Goal: Task Accomplishment & Management: Manage account settings

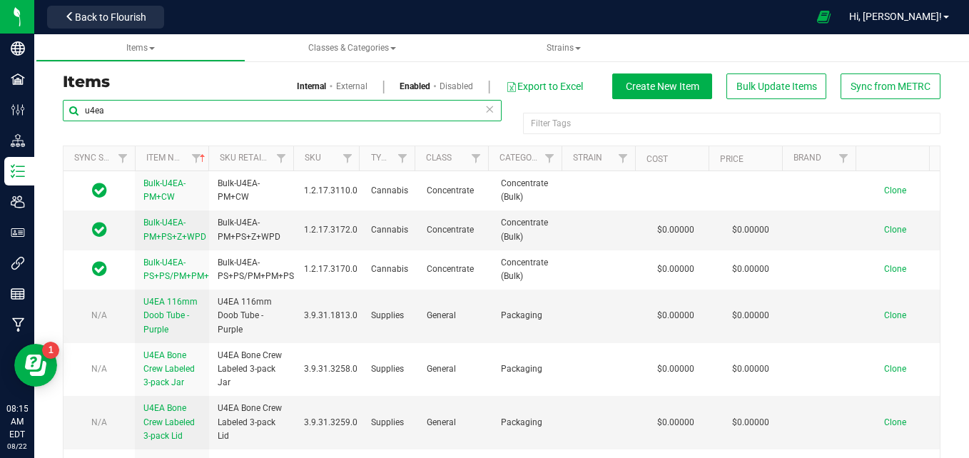
click at [214, 111] on input "u4ea" at bounding box center [282, 110] width 439 height 21
type input "u"
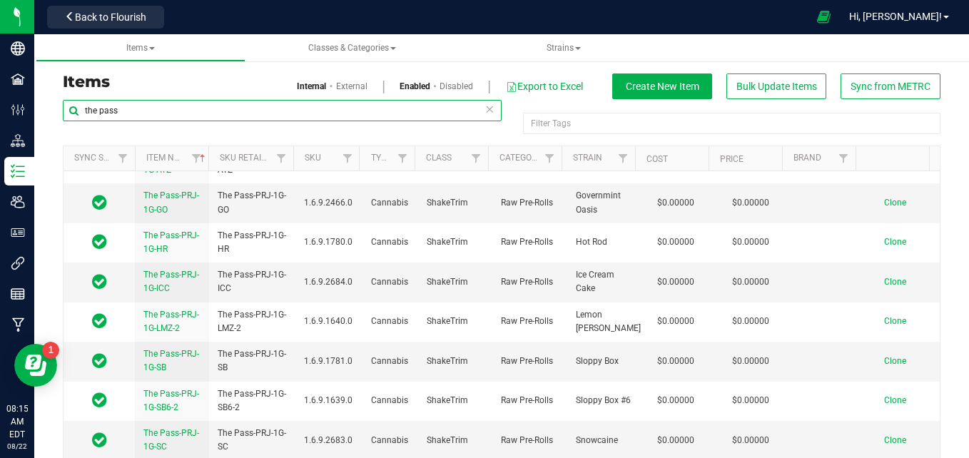
scroll to position [333, 0]
type input "the pass"
click at [163, 450] on span "The Pass-PRJ-1G-SC" at bounding box center [171, 440] width 56 height 24
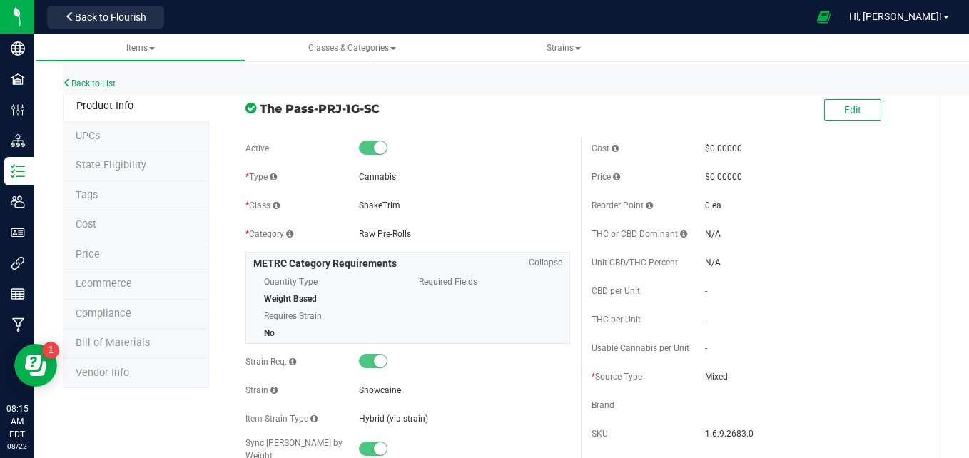
click at [117, 345] on span "Bill of Materials" at bounding box center [113, 343] width 74 height 12
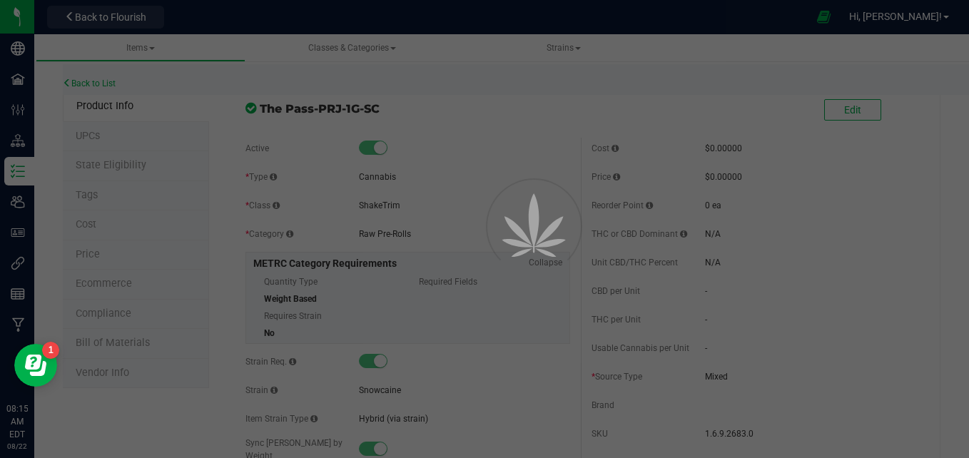
select select "510"
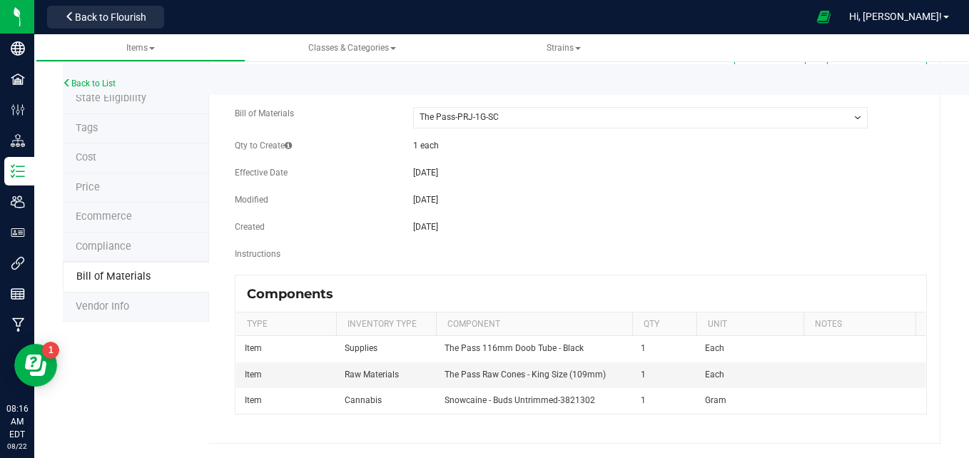
scroll to position [77, 0]
click at [83, 16] on span "Back to Flourish" at bounding box center [110, 16] width 71 height 11
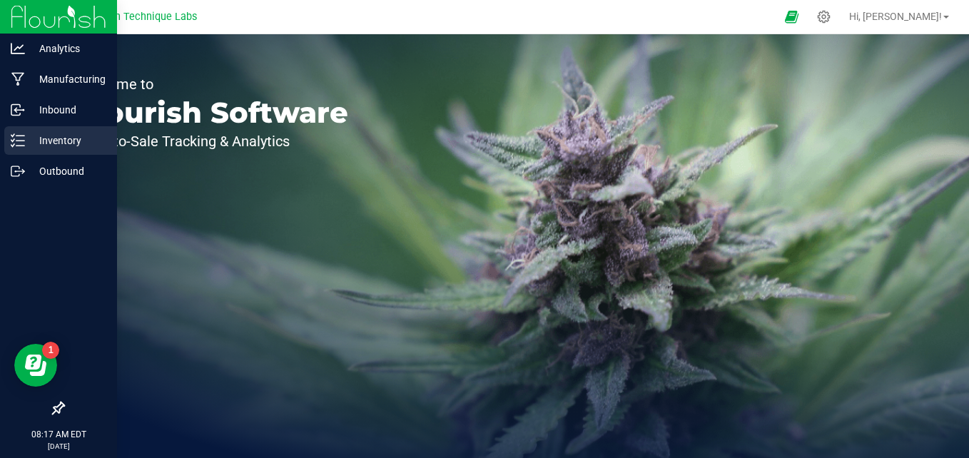
click at [26, 142] on p "Inventory" at bounding box center [68, 140] width 86 height 17
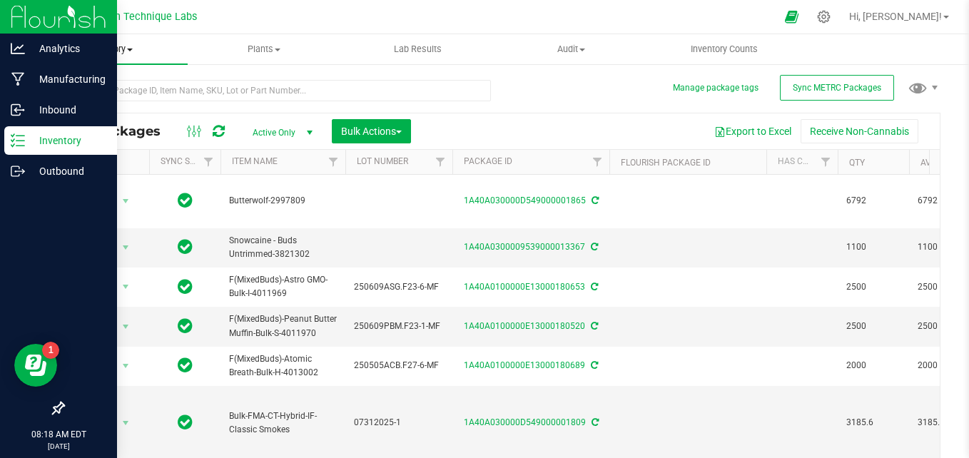
click at [126, 54] on span "Inventory" at bounding box center [110, 49] width 153 height 13
click at [146, 176] on span "From bill of materials" at bounding box center [98, 172] width 129 height 12
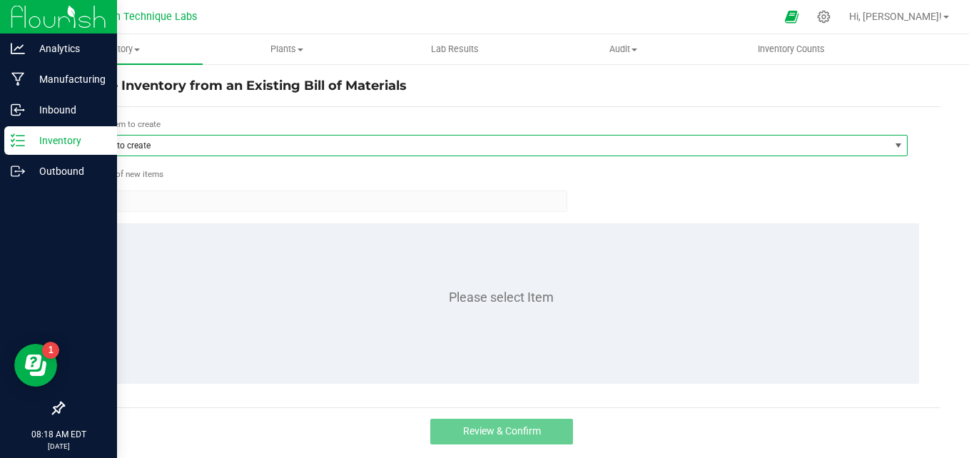
click at [180, 146] on span "Item to create" at bounding box center [488, 146] width 804 height 20
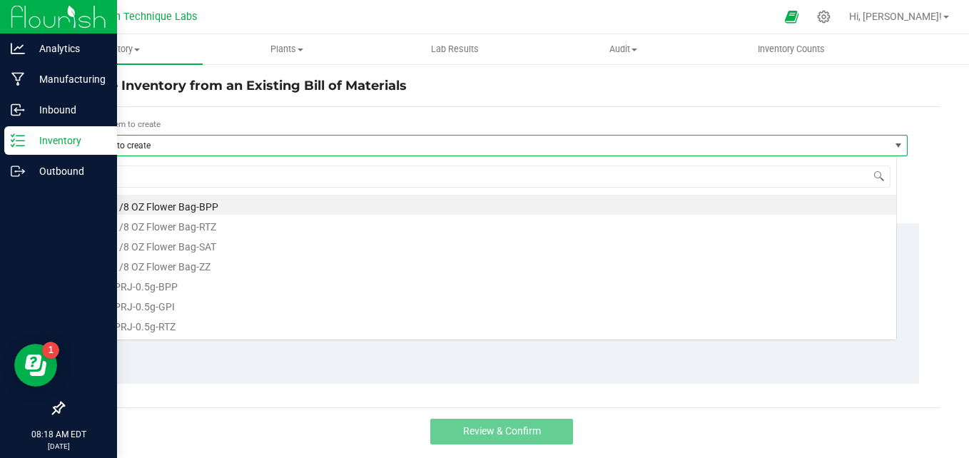
scroll to position [21, 812]
type input "the pass"
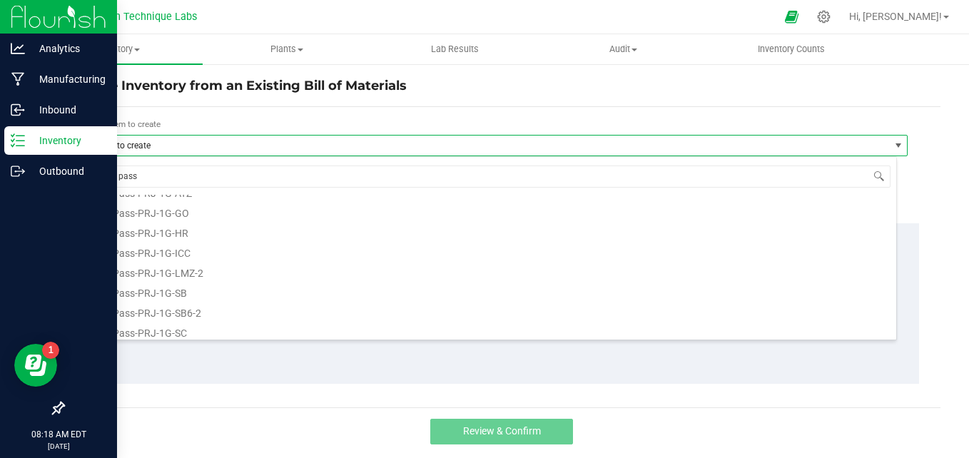
scroll to position [77, 0]
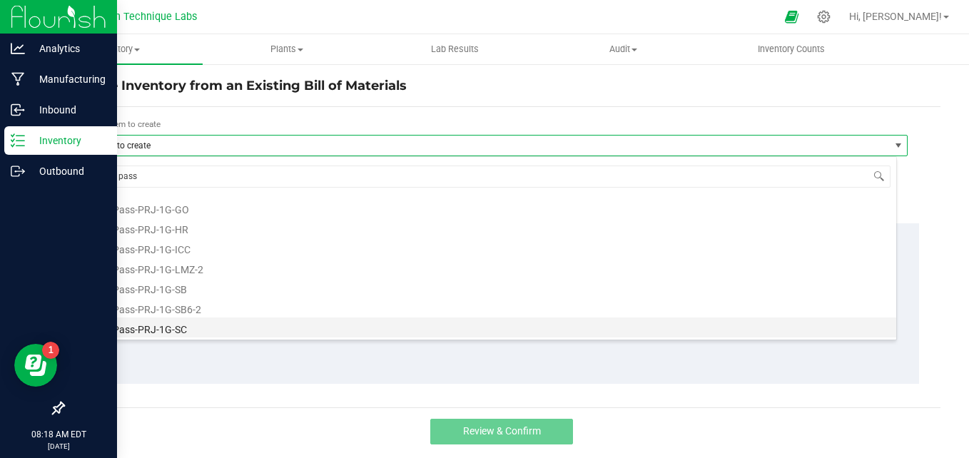
click at [165, 330] on li "The Pass-PRJ-1G-SC" at bounding box center [491, 328] width 811 height 20
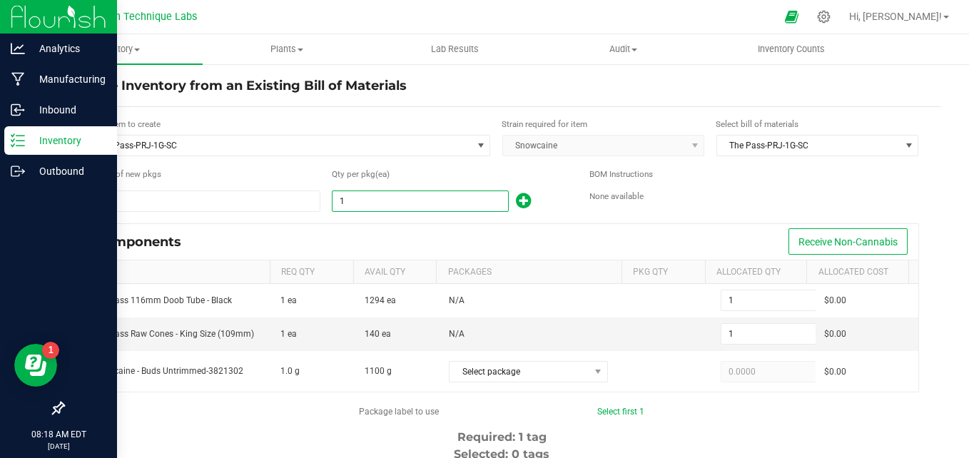
click at [373, 207] on input "1" at bounding box center [420, 201] width 175 height 20
type input "2"
type input "29"
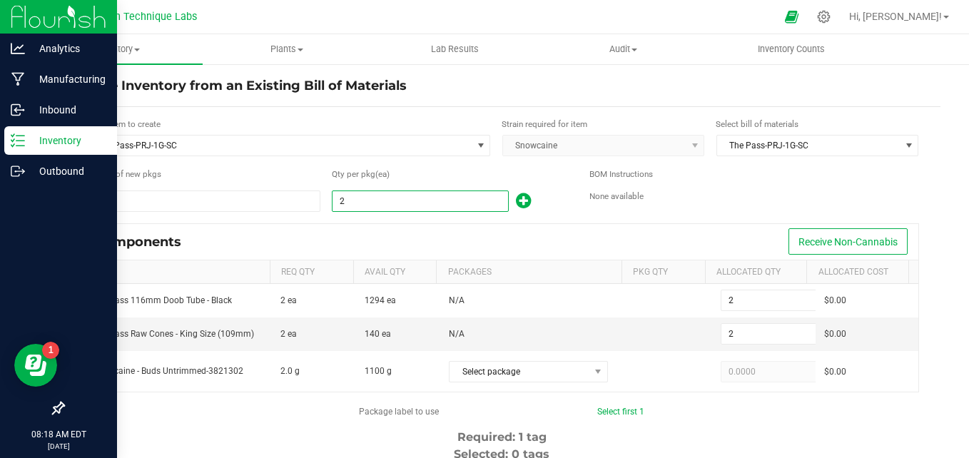
type input "29"
type input "294"
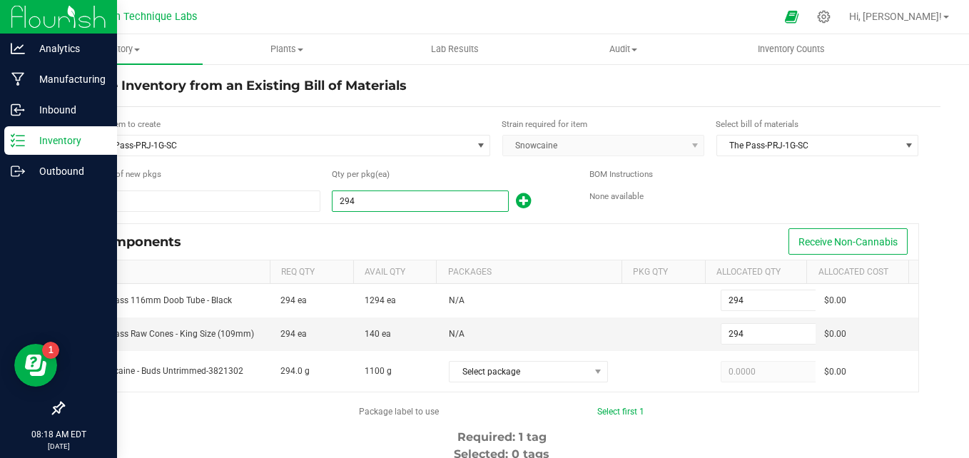
type input "2947"
type input "2,947"
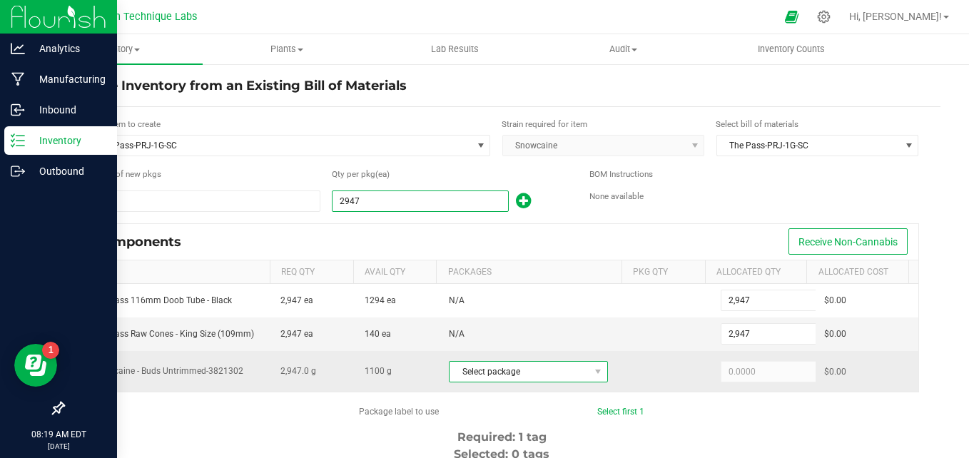
type input "2,947"
click at [562, 370] on span "Select package" at bounding box center [520, 372] width 140 height 20
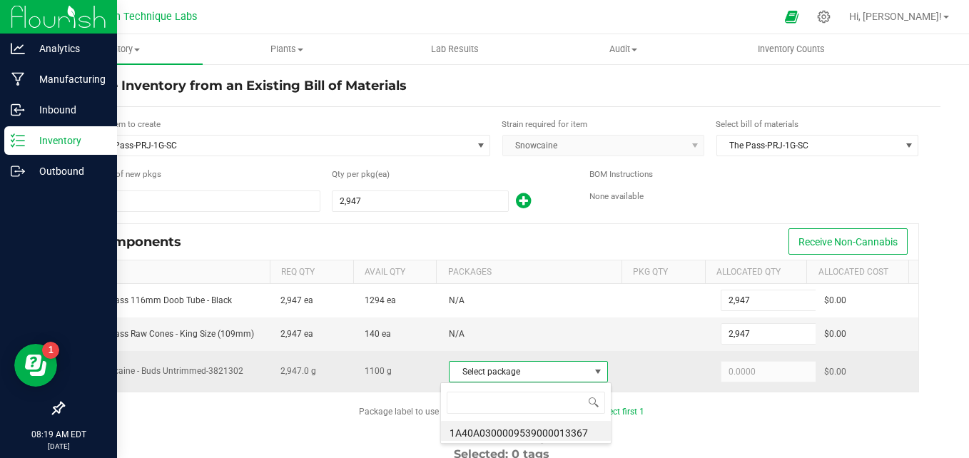
scroll to position [21, 154]
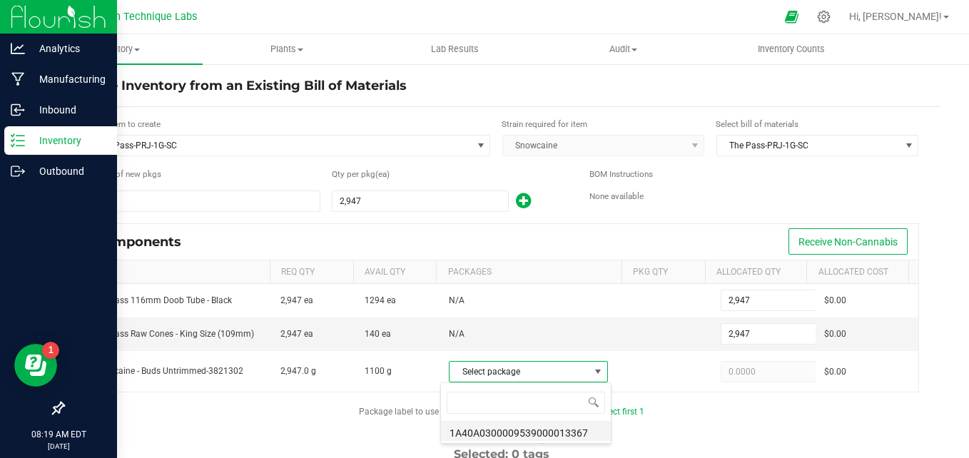
click at [587, 438] on li "1A40A0300009539000013367" at bounding box center [526, 431] width 170 height 20
type input "1,100.0000"
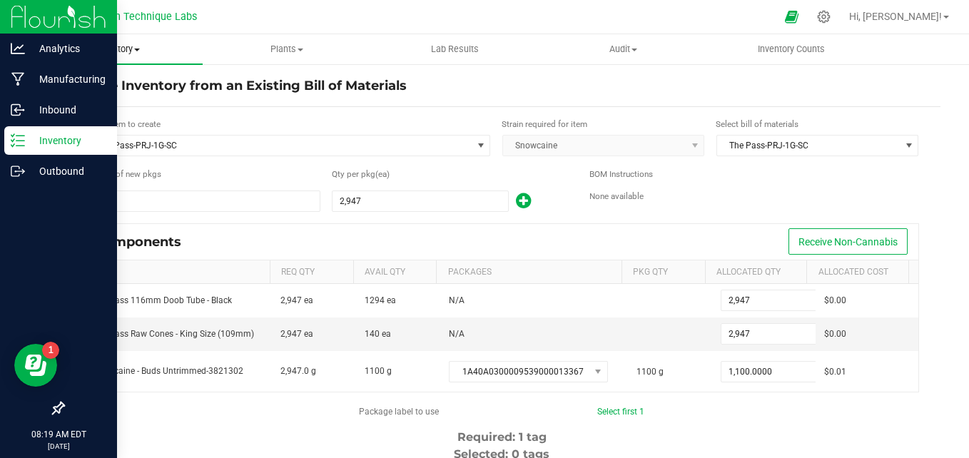
drag, startPoint x: 134, startPoint y: 51, endPoint x: 96, endPoint y: 61, distance: 39.8
click at [96, 61] on uib-tab-heading "Inventory All packages All inventory Waste log Create inventory" at bounding box center [118, 49] width 168 height 30
click at [117, 177] on span "From bill of materials" at bounding box center [98, 172] width 129 height 12
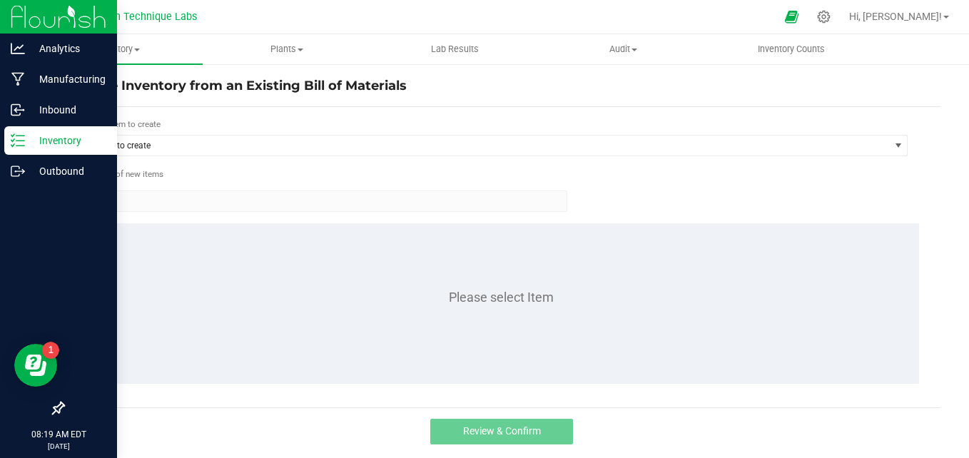
click at [30, 146] on p "Inventory" at bounding box center [68, 140] width 86 height 17
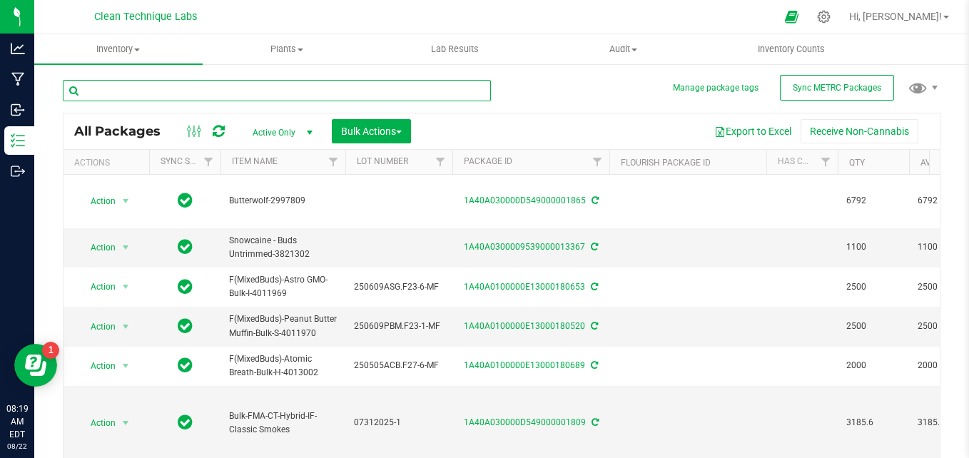
click at [150, 94] on input "text" at bounding box center [277, 90] width 428 height 21
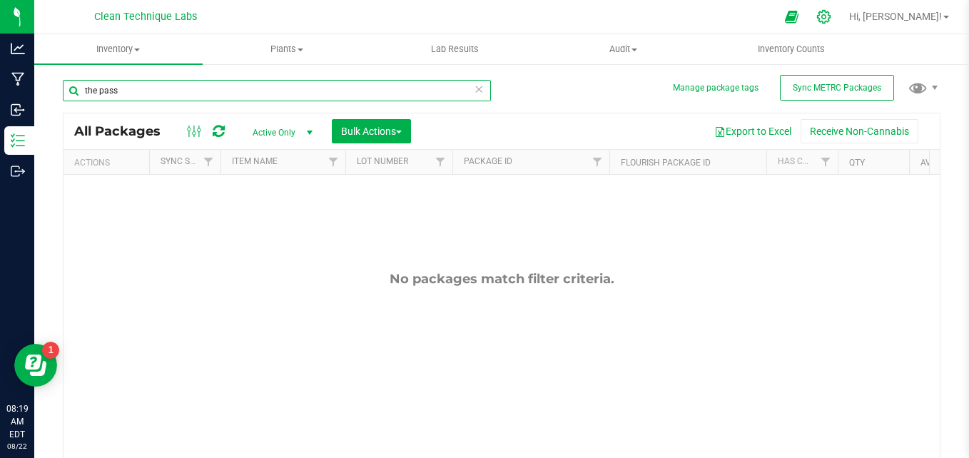
type input "the pass"
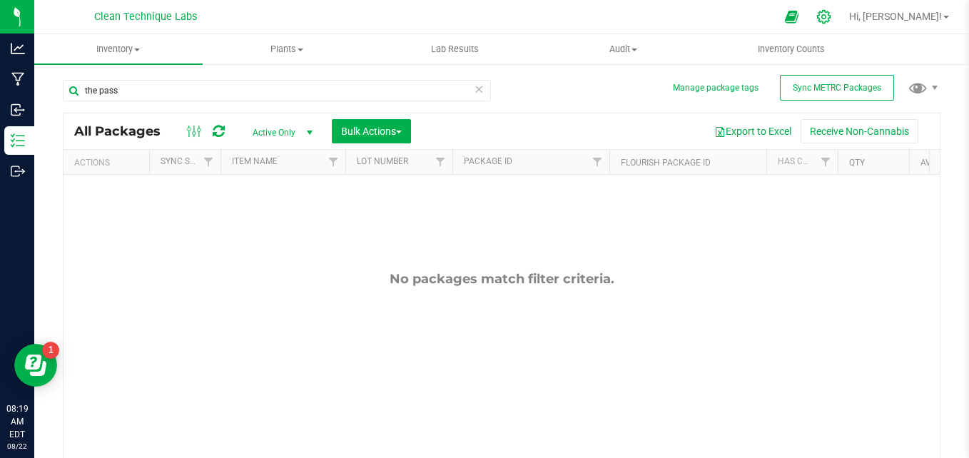
click at [831, 14] on icon at bounding box center [823, 16] width 15 height 15
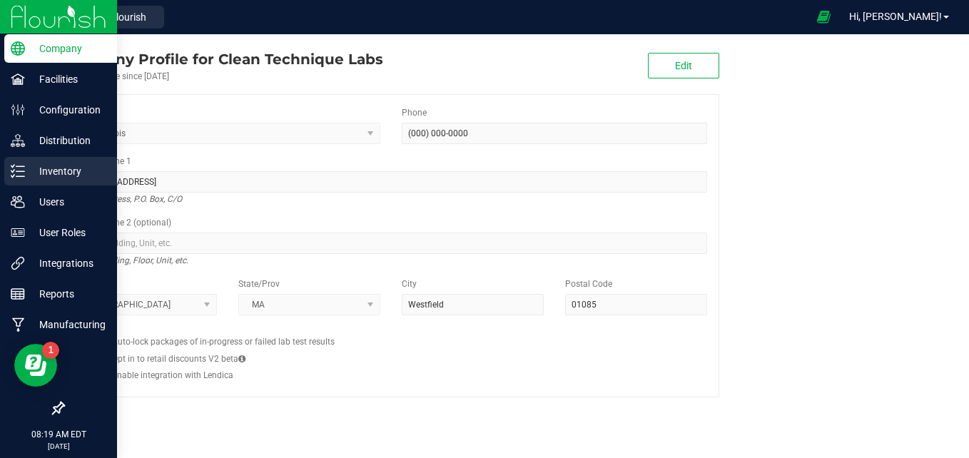
click at [56, 171] on p "Inventory" at bounding box center [68, 171] width 86 height 17
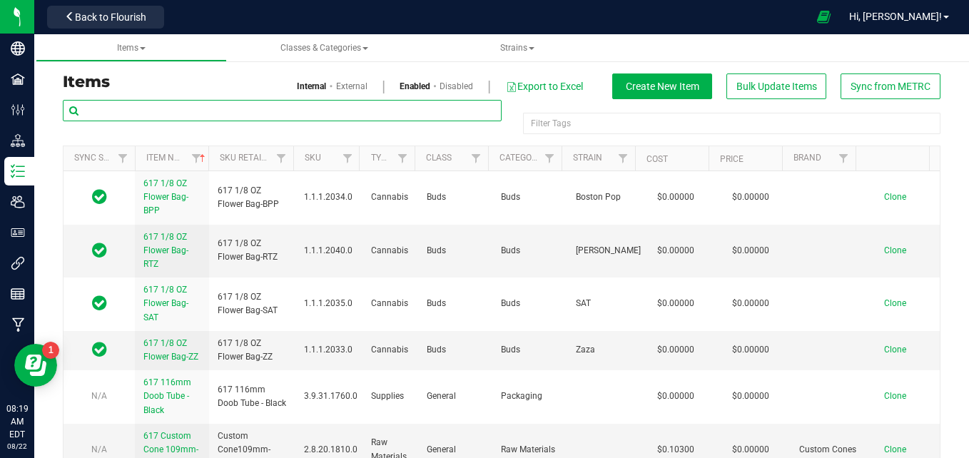
click at [173, 113] on input "text" at bounding box center [282, 110] width 439 height 21
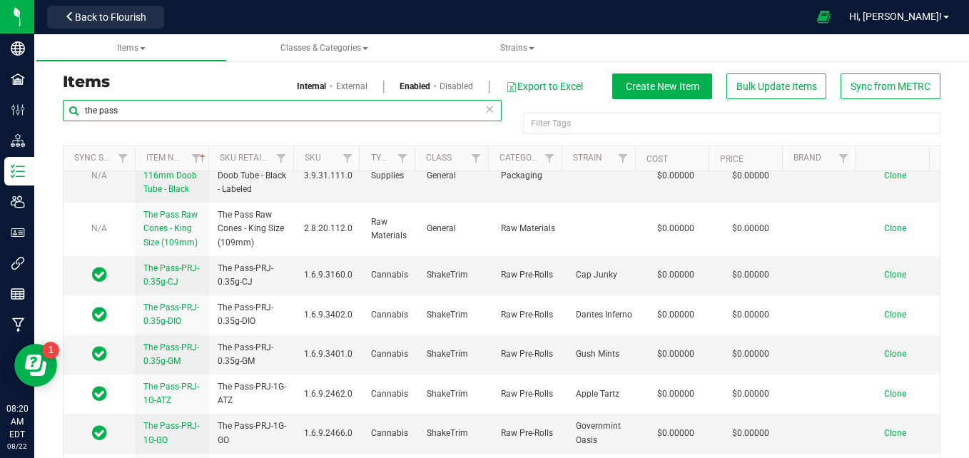
scroll to position [78, 0]
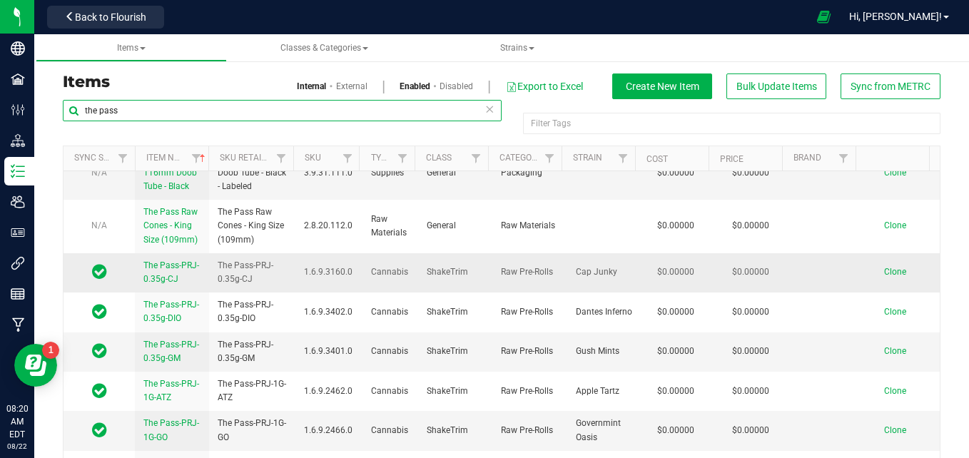
type input "the pass"
drag, startPoint x: 253, startPoint y: 292, endPoint x: 214, endPoint y: 281, distance: 40.0
click at [214, 281] on td "The Pass-PRJ-0.35g-CJ" at bounding box center [252, 272] width 86 height 39
copy span "The Pass-PRJ-0.35g-CJ"
click at [884, 277] on span "Clone" at bounding box center [895, 272] width 22 height 10
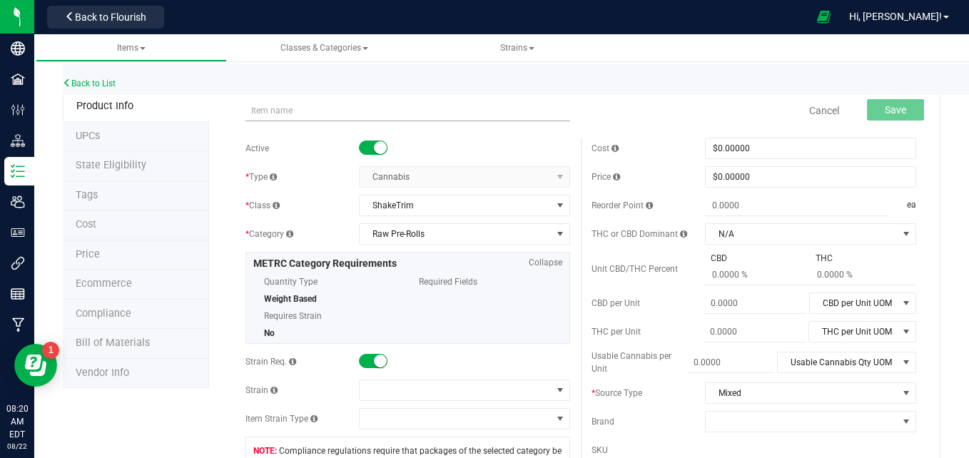
click at [325, 108] on input "text" at bounding box center [407, 110] width 325 height 21
drag, startPoint x: 325, startPoint y: 108, endPoint x: 320, endPoint y: 102, distance: 7.6
type input "The Pass-PRJ-0.35g-SC"
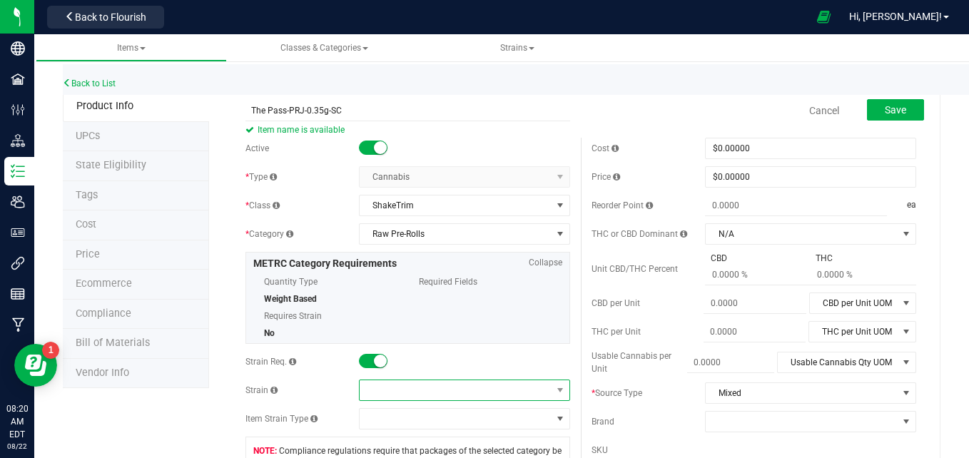
click at [422, 387] on span at bounding box center [456, 390] width 192 height 20
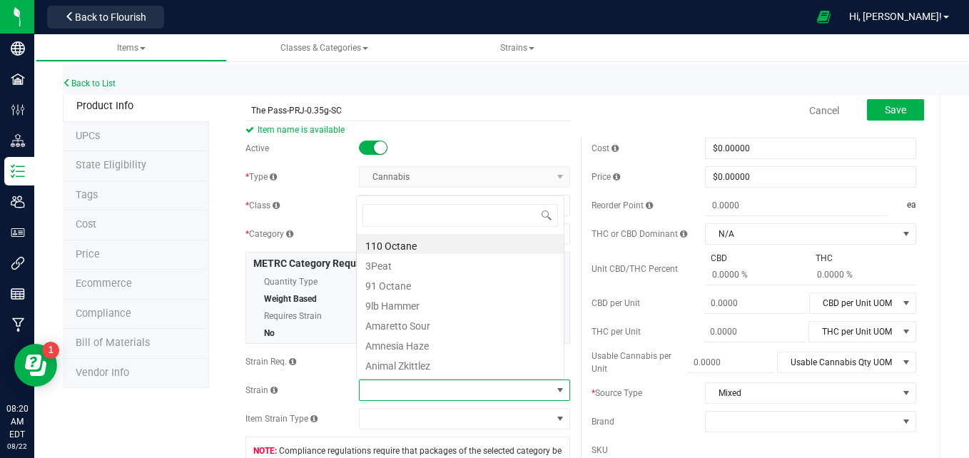
scroll to position [21, 205]
type input "sno"
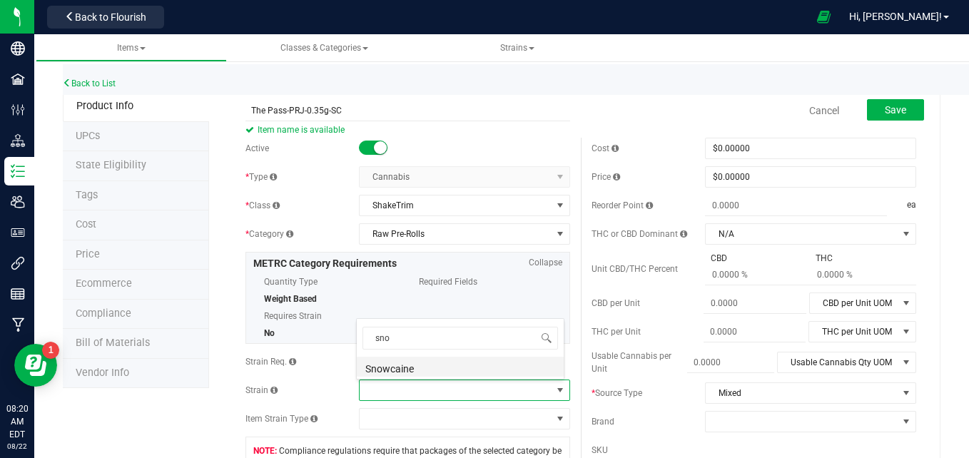
click at [417, 371] on li "Snowcaine" at bounding box center [460, 367] width 207 height 20
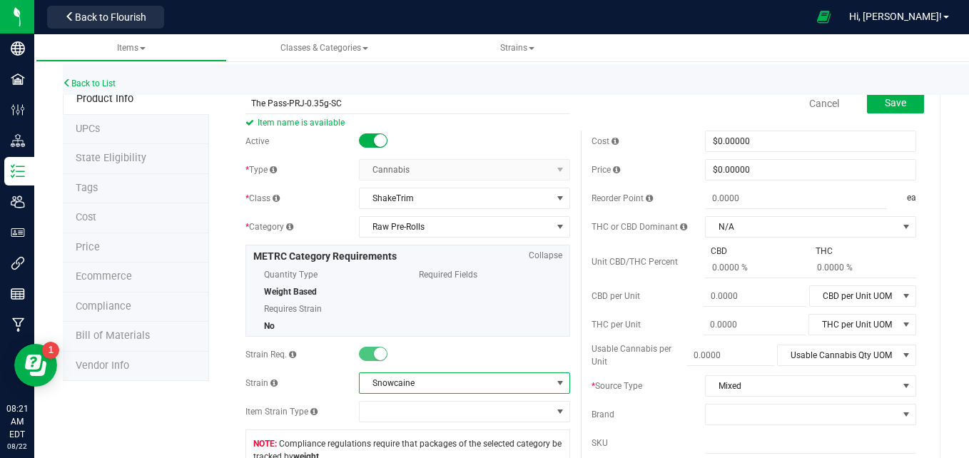
scroll to position [0, 0]
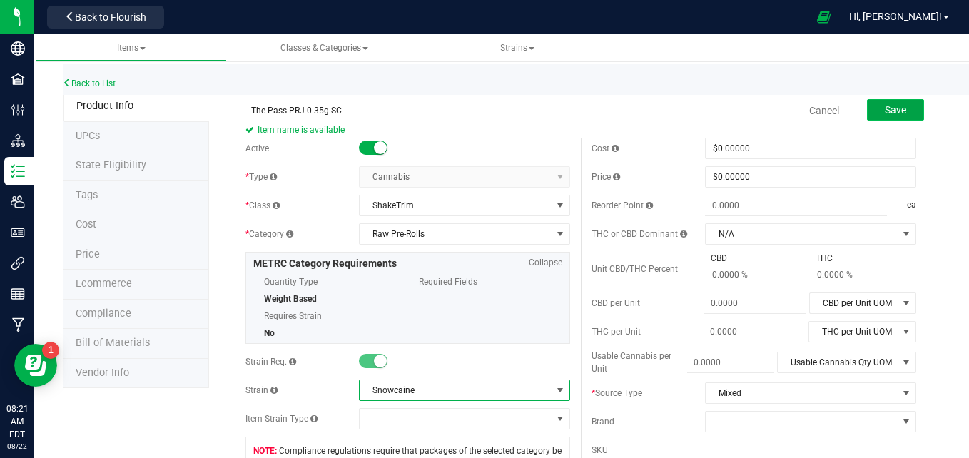
click at [889, 114] on span "Save" at bounding box center [895, 109] width 21 height 11
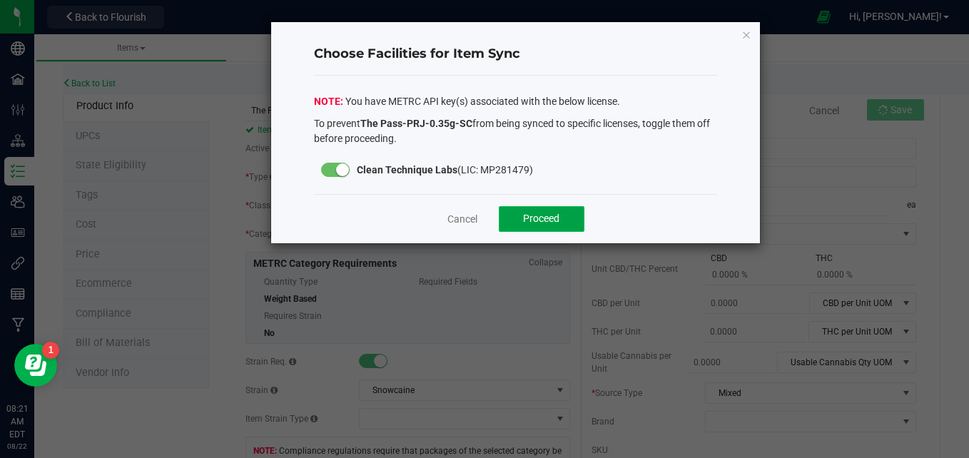
click at [540, 223] on span "Proceed" at bounding box center [541, 218] width 36 height 11
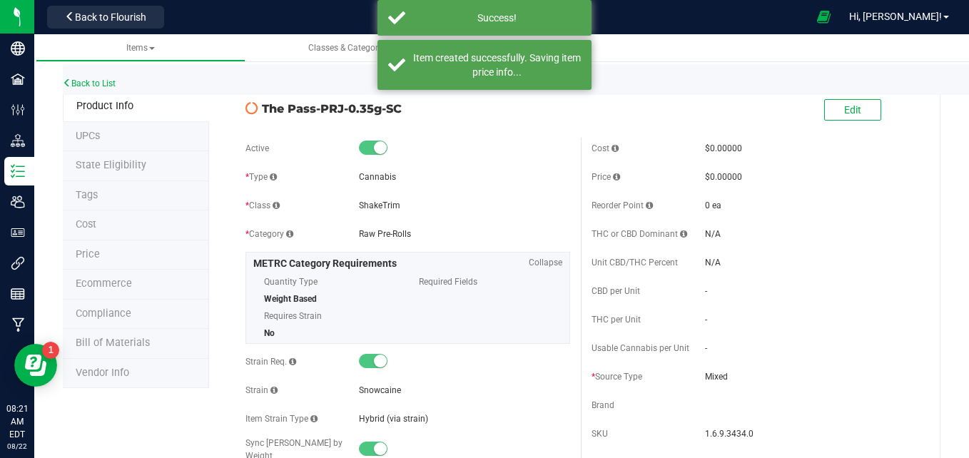
click at [126, 343] on span "Bill of Materials" at bounding box center [113, 343] width 74 height 12
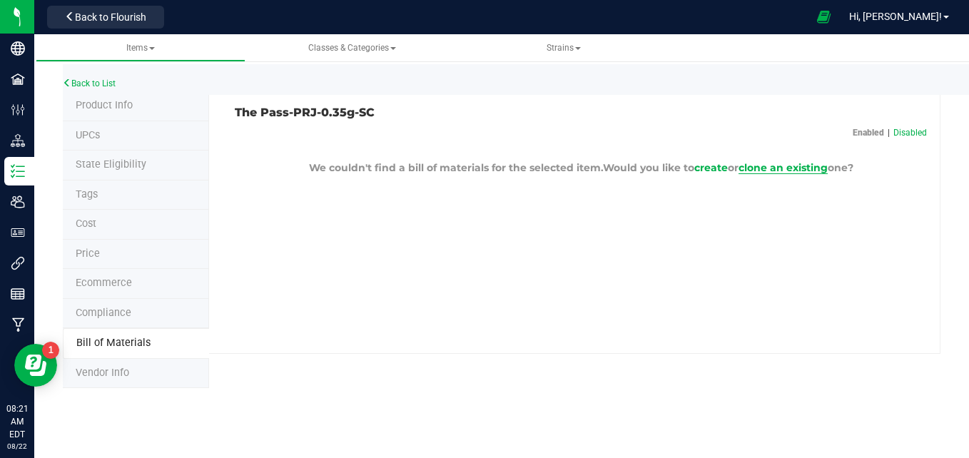
click at [785, 167] on span "clone an existing" at bounding box center [783, 167] width 89 height 13
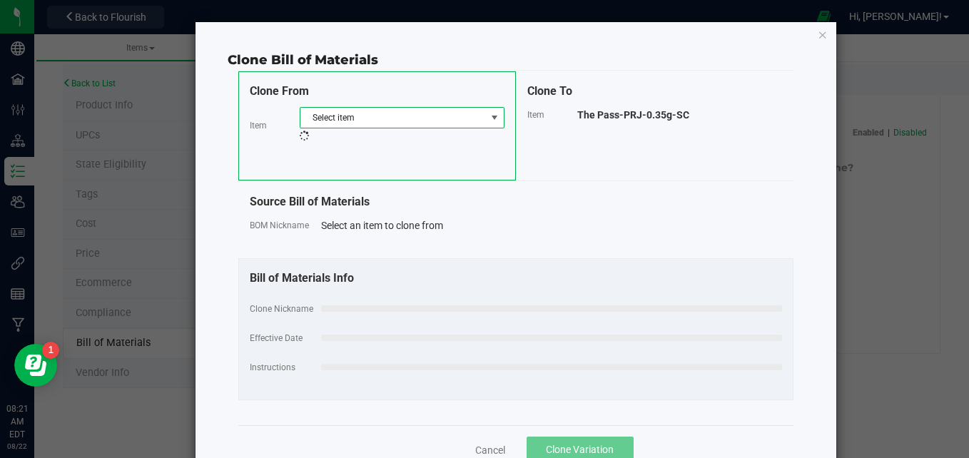
click at [440, 118] on span "Select item" at bounding box center [393, 118] width 186 height 20
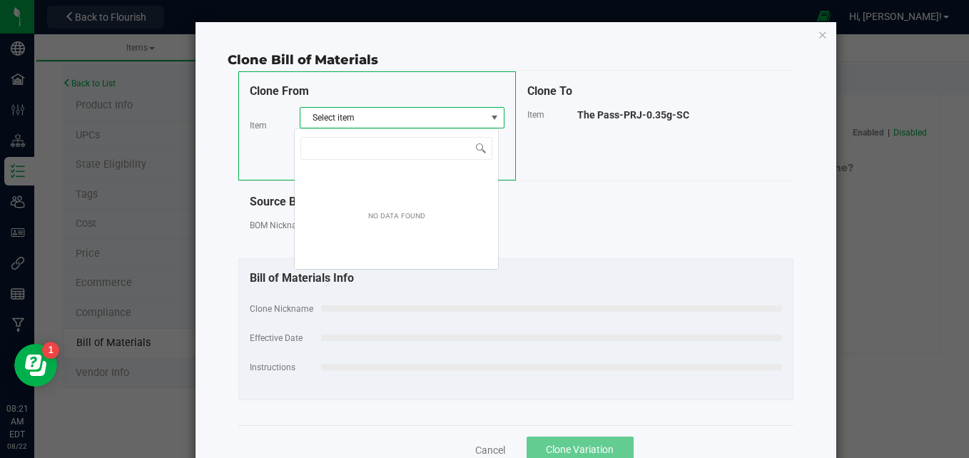
scroll to position [21, 205]
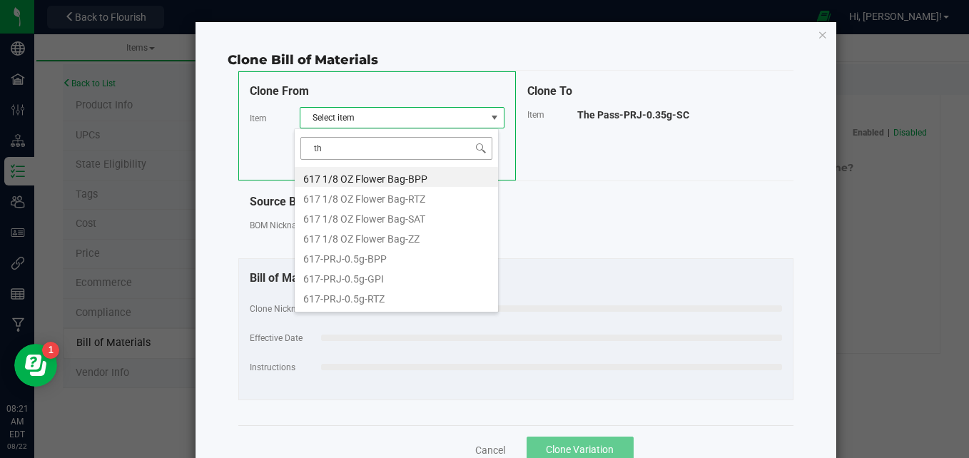
type input "the"
click at [400, 180] on li "The Pass-PRJ-0.35g-CJ" at bounding box center [396, 177] width 203 height 20
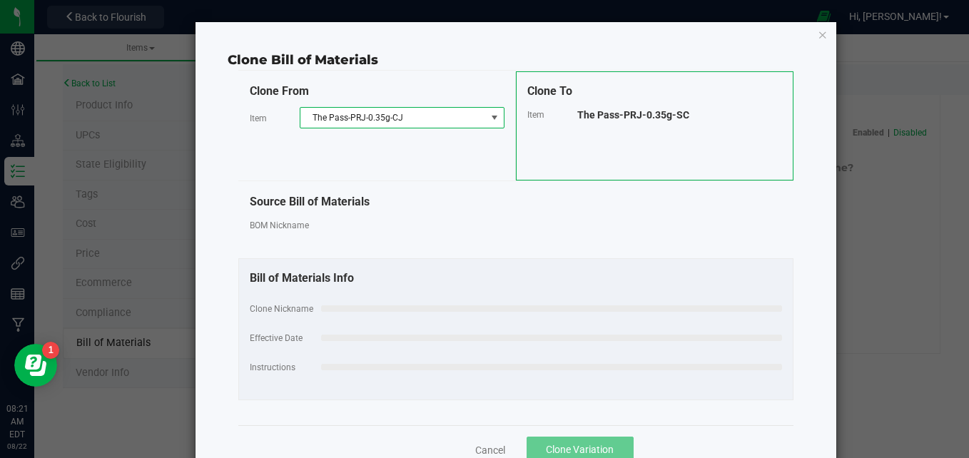
select select "568"
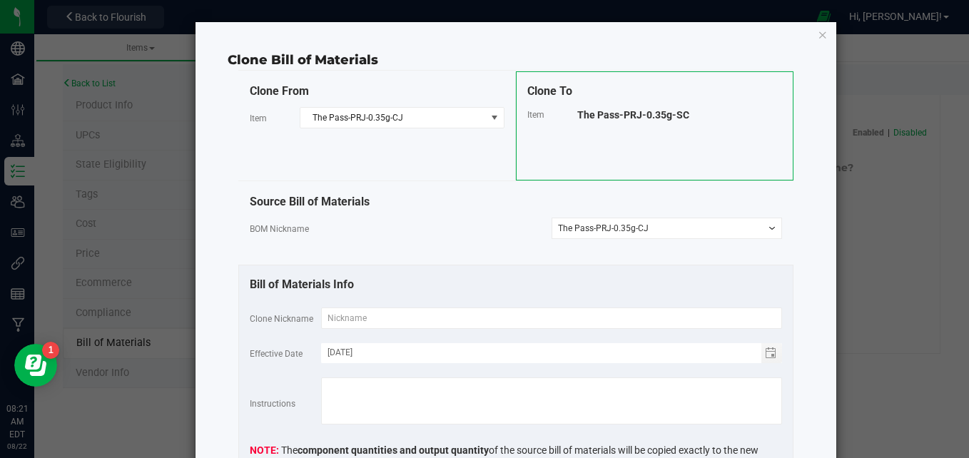
drag, startPoint x: 686, startPoint y: 112, endPoint x: 569, endPoint y: 115, distance: 117.1
click at [569, 115] on div "Item The Pass-PRJ-0.35g-SC" at bounding box center [654, 114] width 255 height 15
copy div "The Pass-PRJ-0.35g-SC"
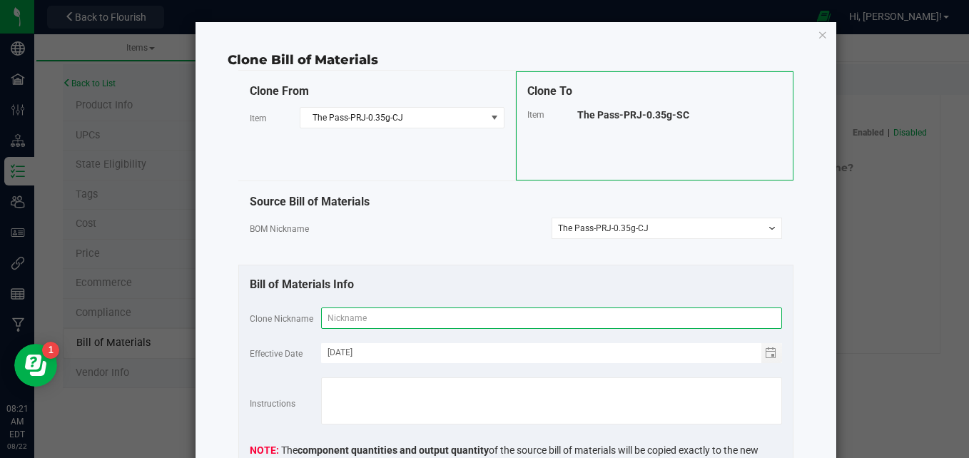
click at [363, 313] on input "text" at bounding box center [551, 318] width 461 height 21
paste input "The Pass-PRJ-0.35g-SC"
type input "The Pass-PRJ-0.35g-SC"
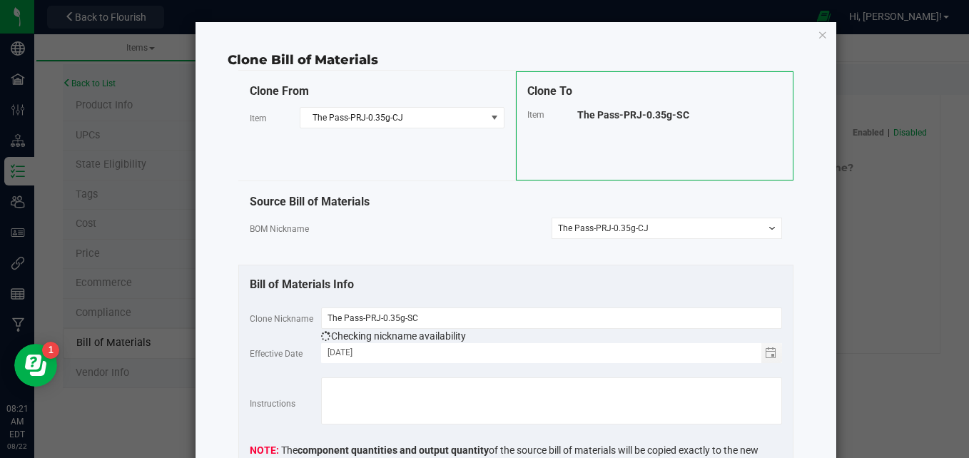
click at [820, 347] on div "Clone Bill of Materials Clone From Item The Pass-PRJ-0.35g-CJ Clone To Item The…" at bounding box center [516, 300] width 641 height 557
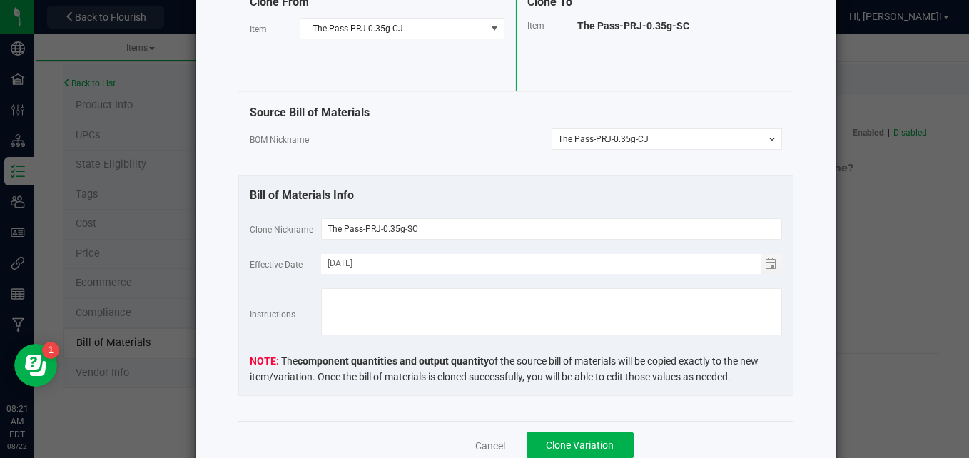
scroll to position [143, 0]
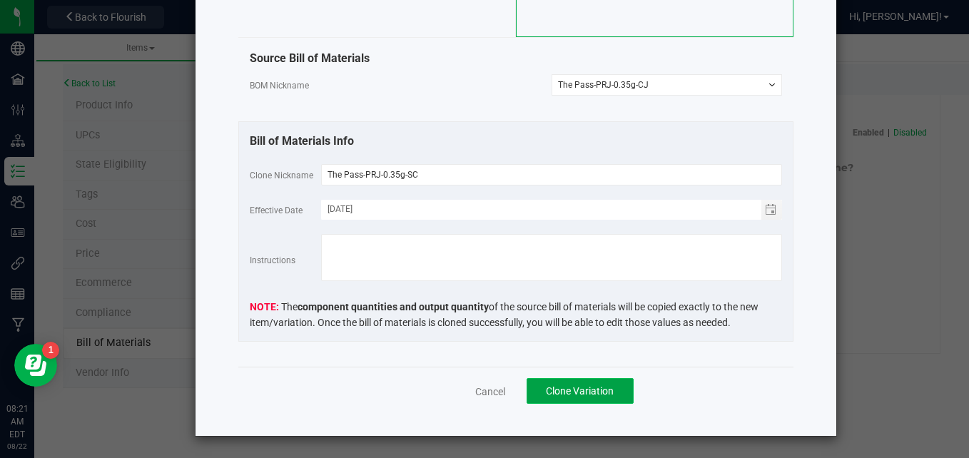
click at [592, 395] on span "Clone Variation" at bounding box center [580, 390] width 68 height 11
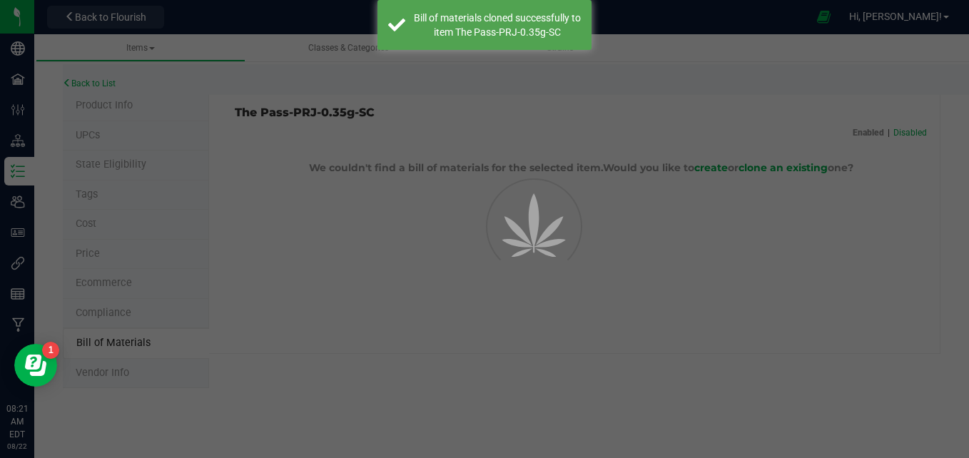
select select "588"
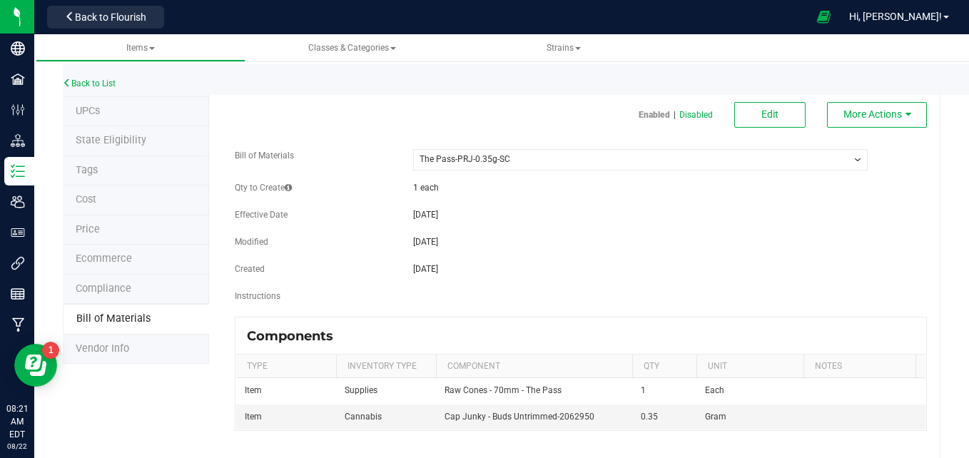
scroll to position [25, 0]
click at [761, 108] on span "Edit" at bounding box center [769, 113] width 17 height 11
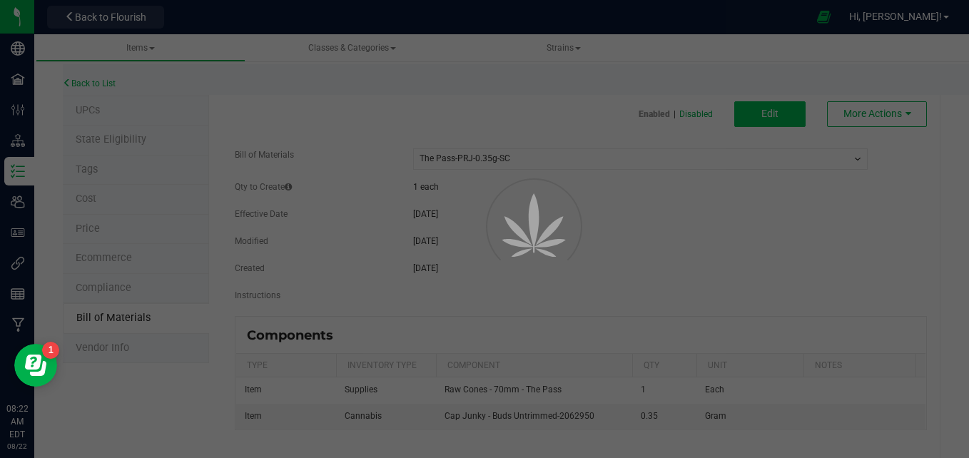
select select "588"
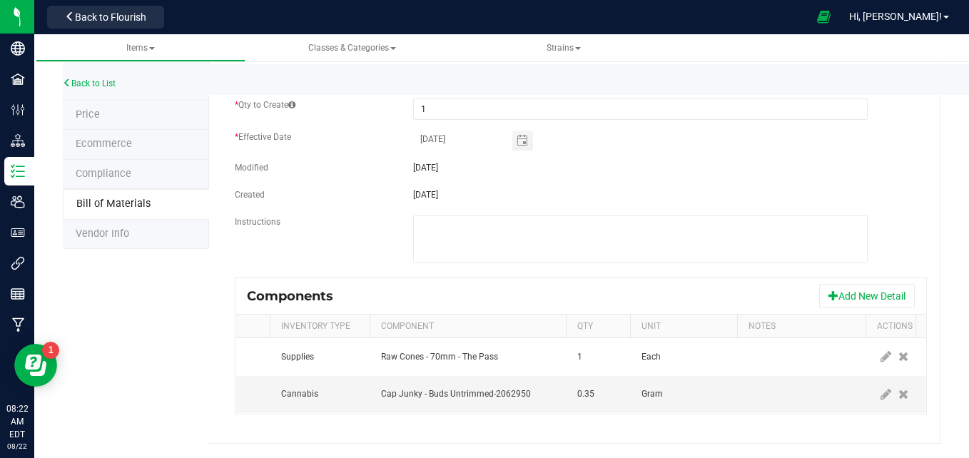
scroll to position [0, 82]
click at [881, 388] on icon at bounding box center [886, 394] width 11 height 13
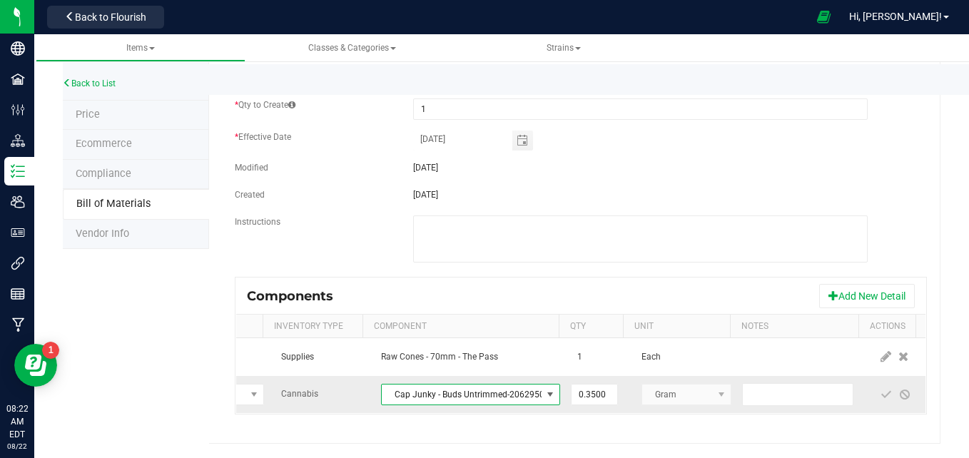
click at [498, 385] on span "Cap Junky - Buds Untrimmed-2062950" at bounding box center [462, 395] width 160 height 20
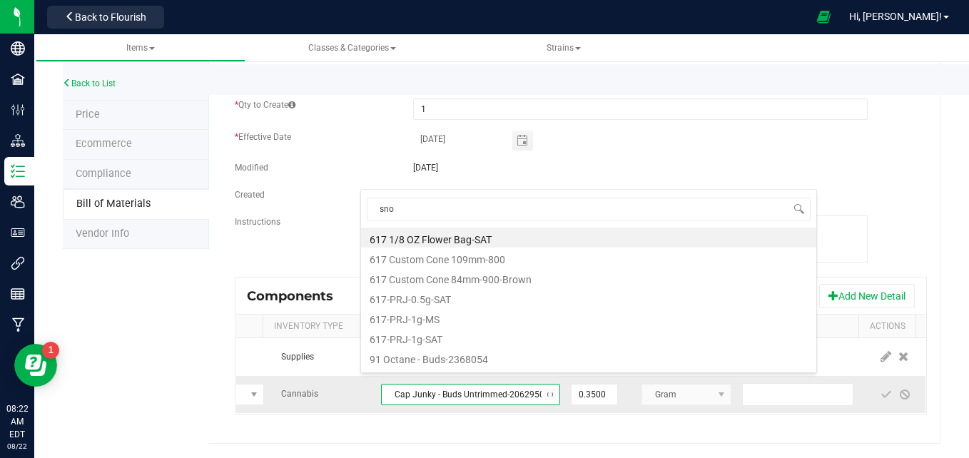
type input "snow"
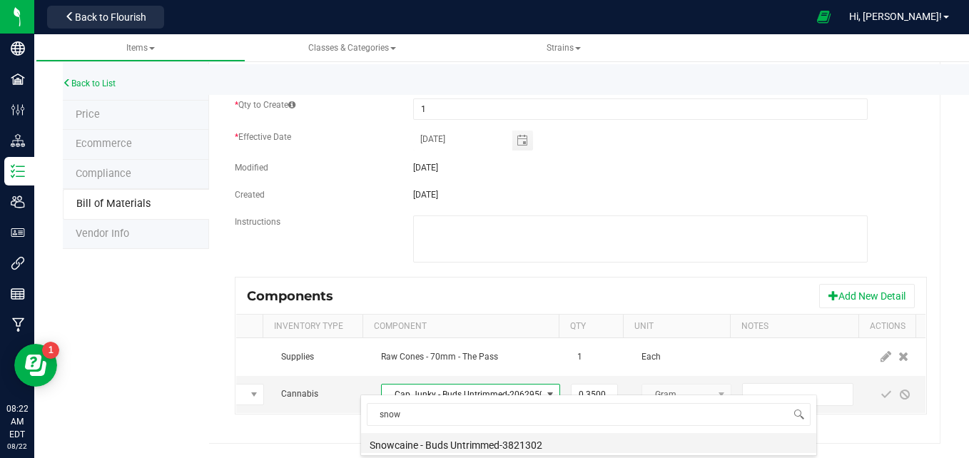
click at [493, 449] on li "Snowcaine - Buds Untrimmed-3821302" at bounding box center [588, 443] width 455 height 20
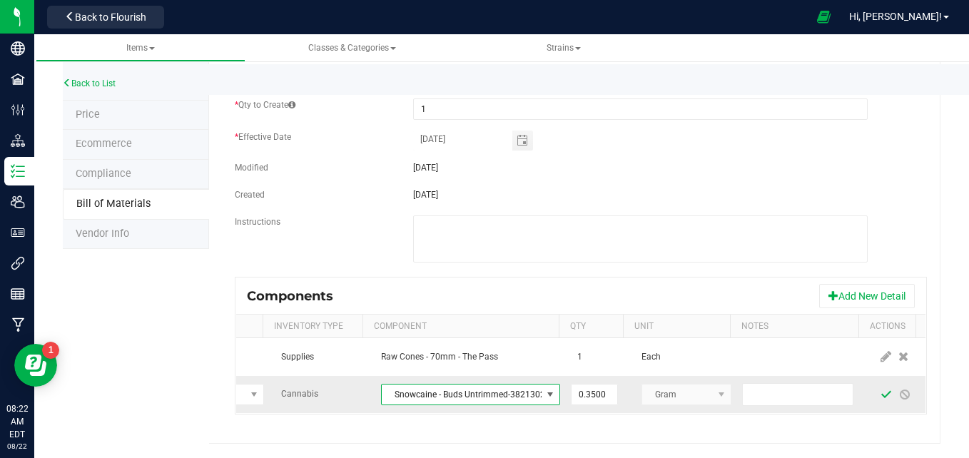
click at [881, 389] on span at bounding box center [886, 394] width 11 height 11
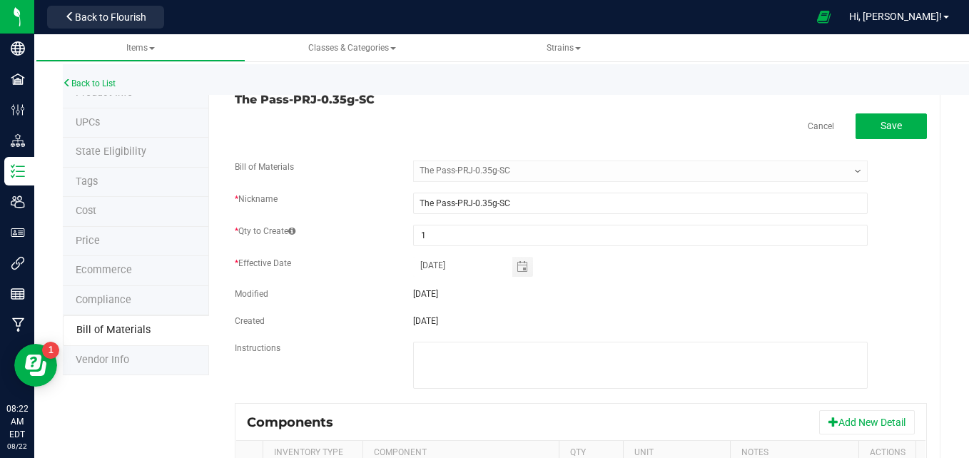
scroll to position [0, 0]
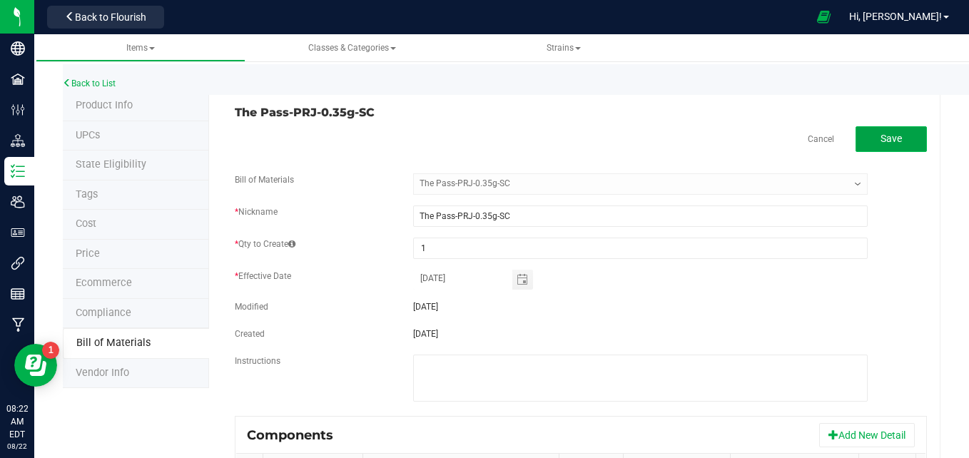
click at [885, 138] on span "Save" at bounding box center [891, 138] width 21 height 11
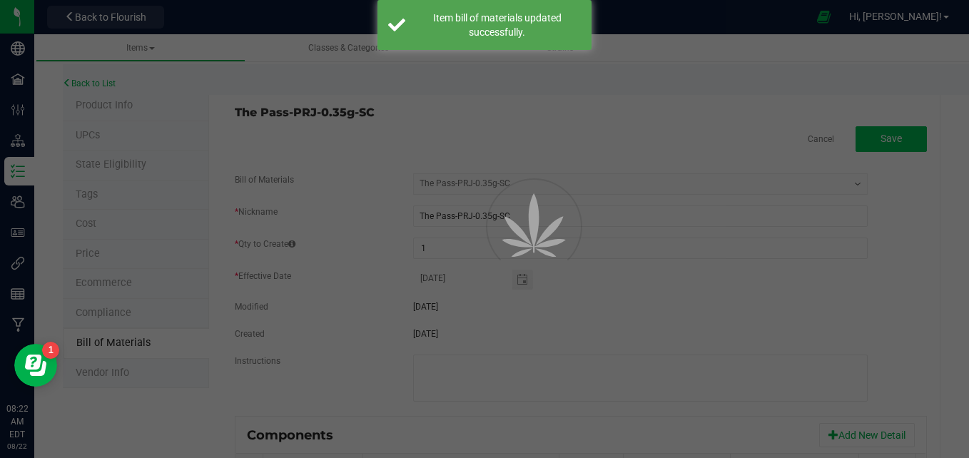
select select "588"
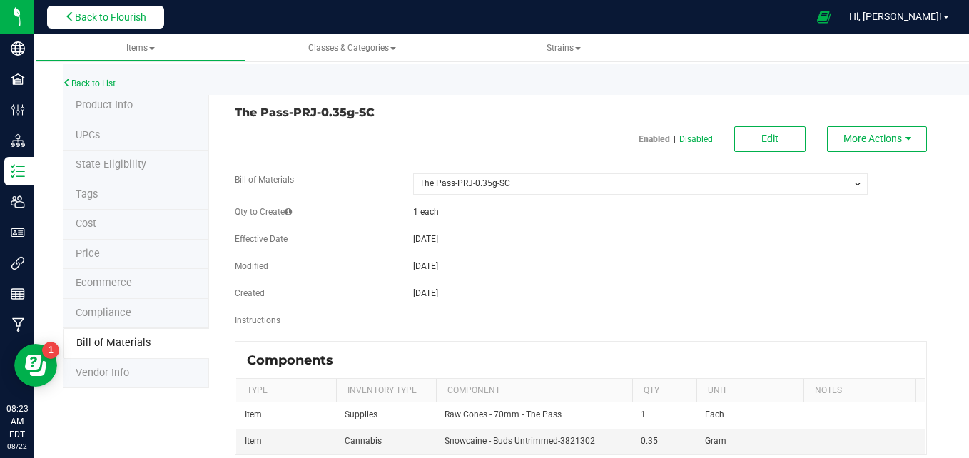
click at [123, 11] on span "Back to Flourish" at bounding box center [110, 16] width 71 height 11
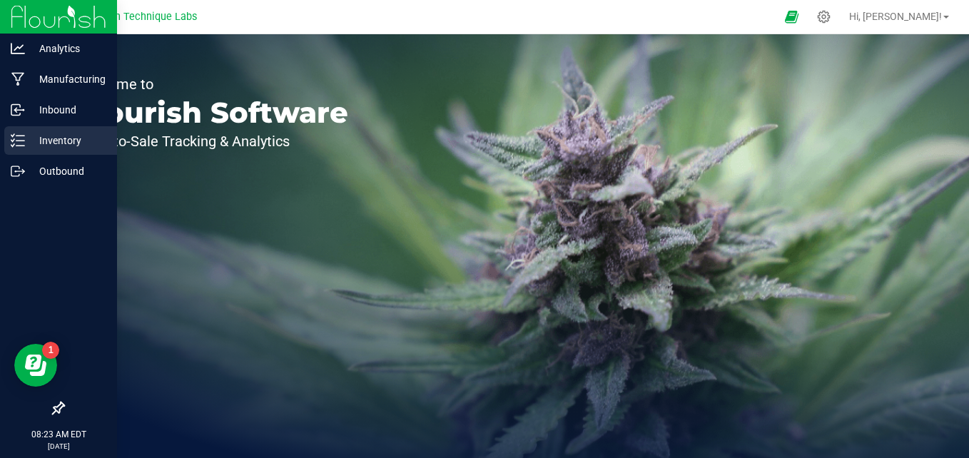
click at [18, 142] on icon at bounding box center [18, 140] width 14 height 14
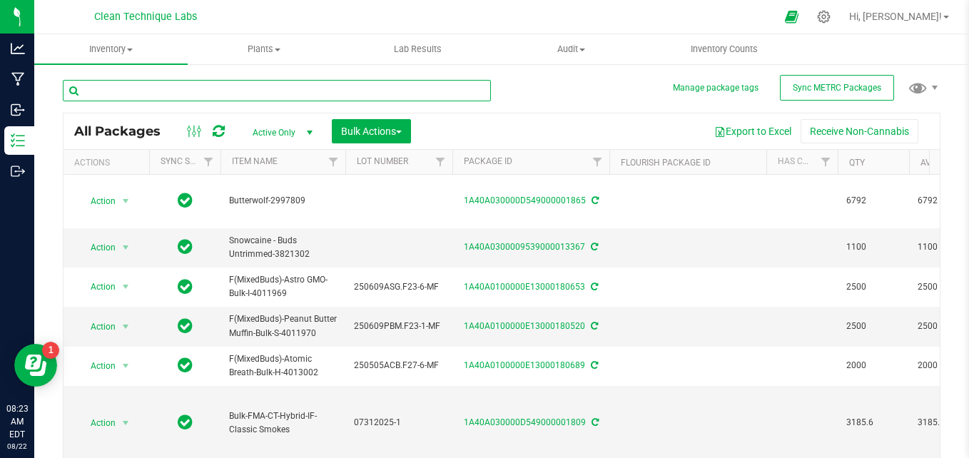
click at [299, 89] on input "text" at bounding box center [277, 90] width 428 height 21
type input "t"
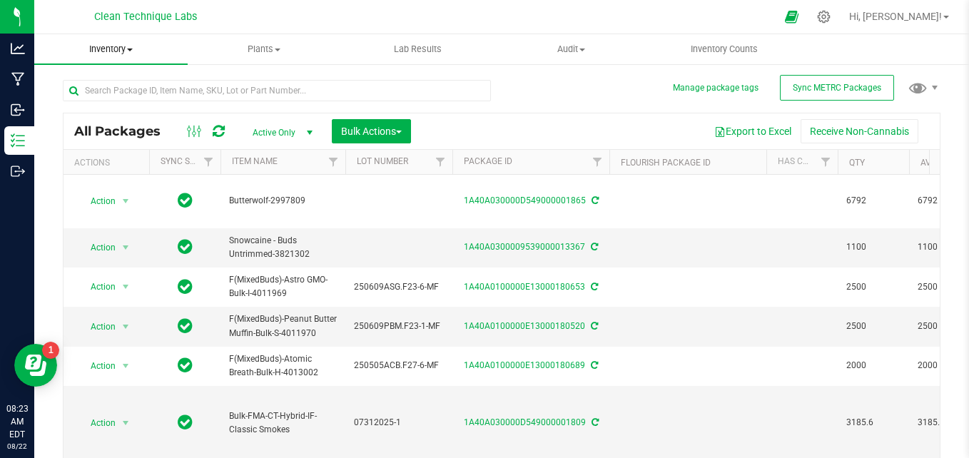
click at [90, 57] on div "Inventory All packages All inventory Waste log Create inventory Plants All plan…" at bounding box center [501, 246] width 935 height 424
click at [126, 49] on span "Inventory" at bounding box center [110, 49] width 153 height 13
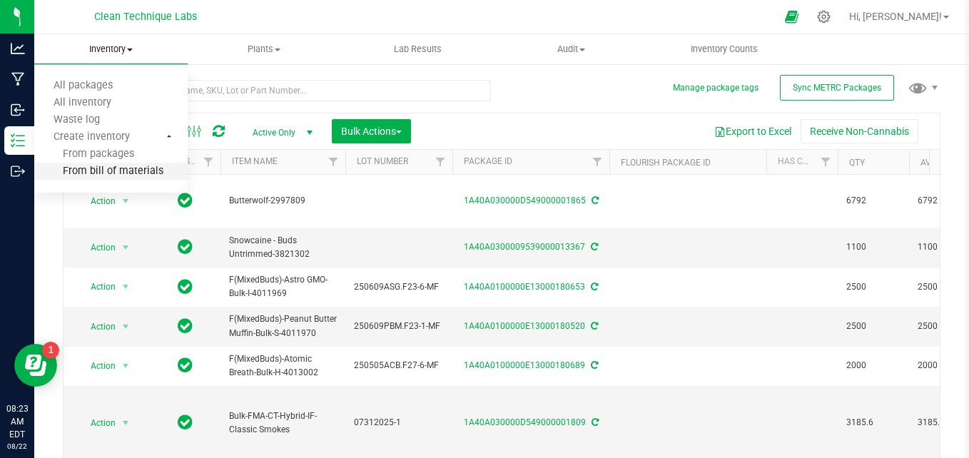
click at [121, 172] on span "From bill of materials" at bounding box center [98, 172] width 129 height 12
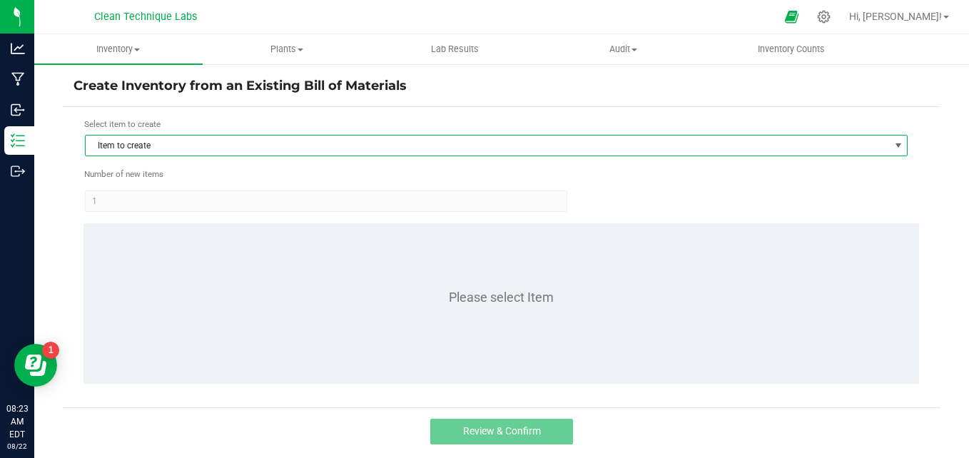
click at [153, 146] on span "Item to create" at bounding box center [488, 146] width 804 height 20
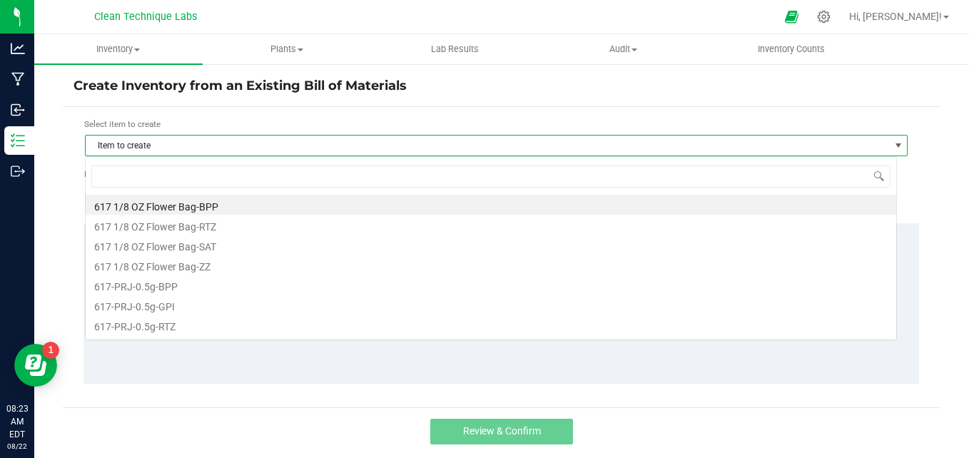
scroll to position [21, 812]
type input "the pass"
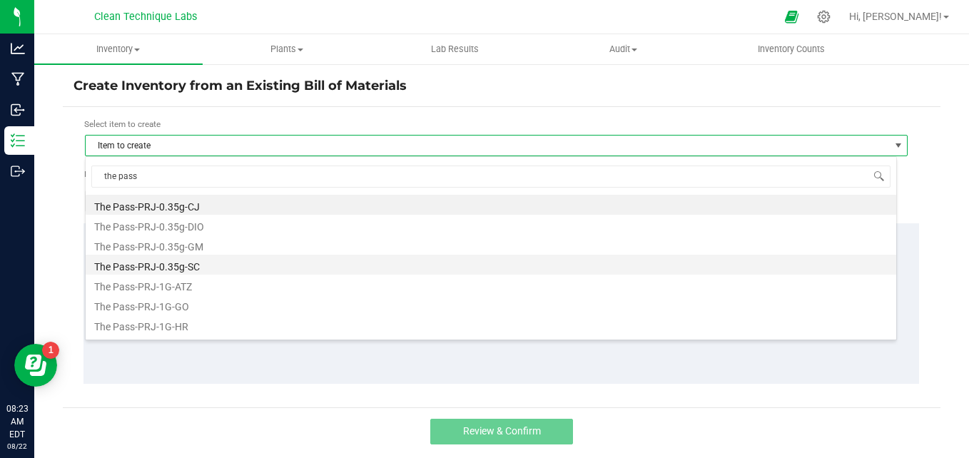
click at [197, 265] on li "The Pass-PRJ-0.35g-SC" at bounding box center [491, 265] width 811 height 20
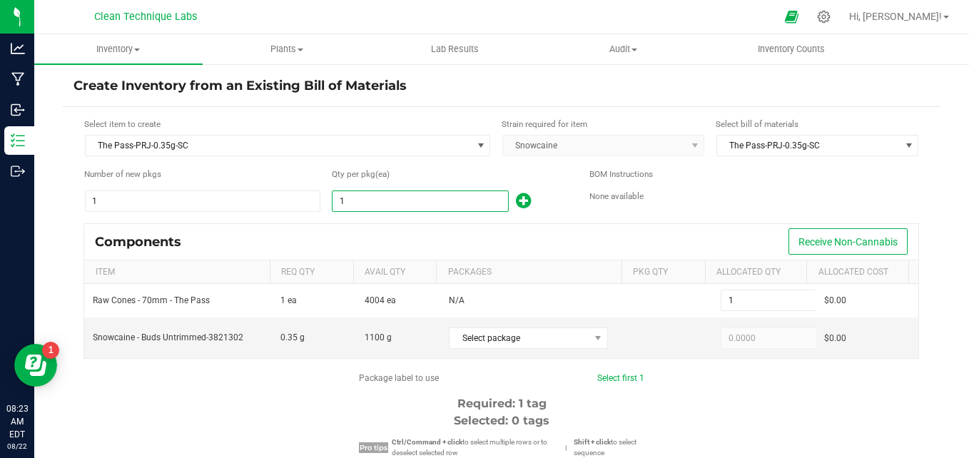
click at [371, 203] on input "1" at bounding box center [420, 201] width 175 height 20
type input "2"
type input "29"
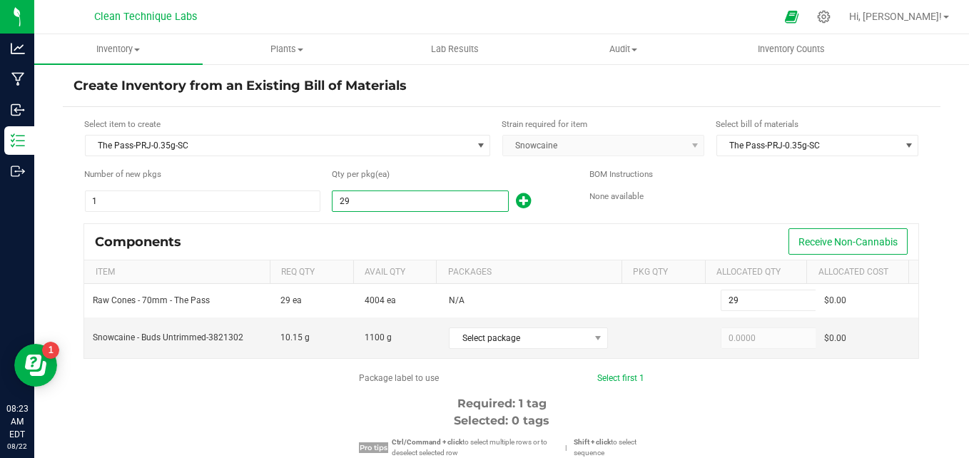
type input "294"
type input "2947"
type input "2,947"
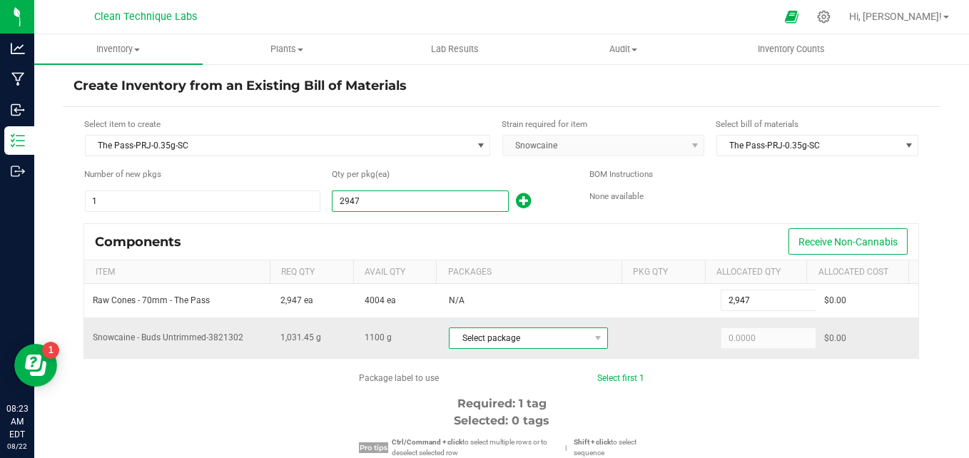
type input "2,947"
click at [508, 337] on span "Select package" at bounding box center [520, 338] width 140 height 20
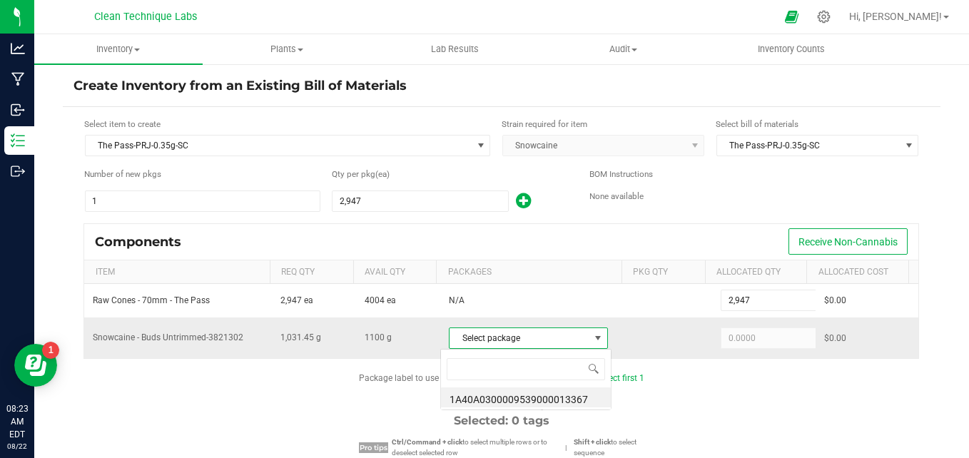
scroll to position [21, 154]
click at [549, 404] on li "1A40A0300009539000013367" at bounding box center [526, 397] width 170 height 20
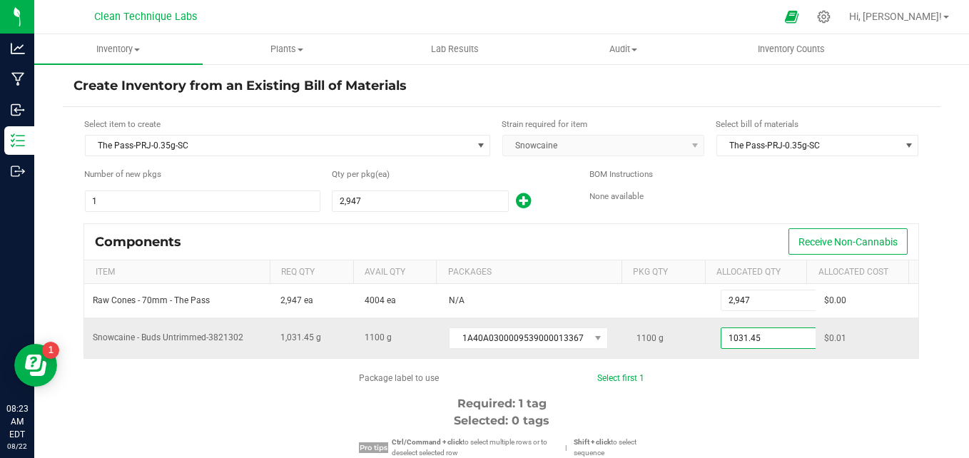
click at [756, 343] on input "1031.45" at bounding box center [773, 338] width 105 height 20
type input "1,100.0000"
click at [611, 376] on link "Select first 1" at bounding box center [620, 378] width 47 height 10
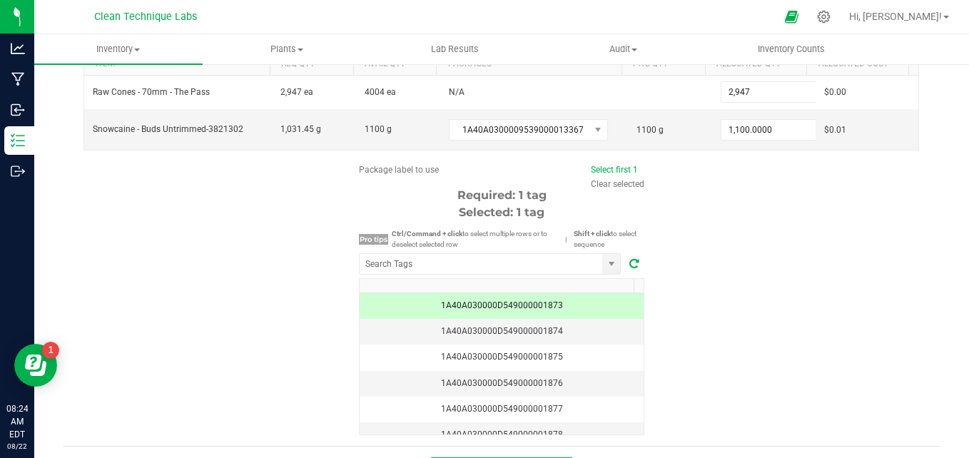
scroll to position [244, 0]
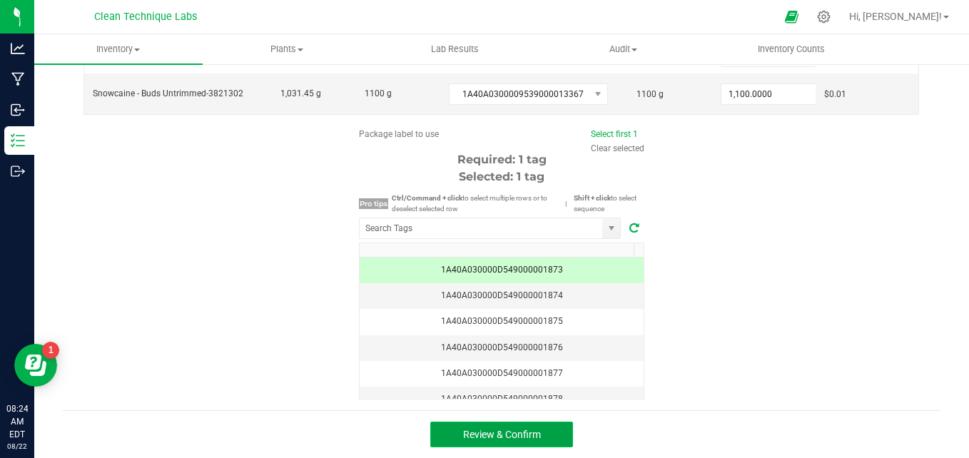
click at [508, 437] on span "Review & Confirm" at bounding box center [502, 434] width 78 height 11
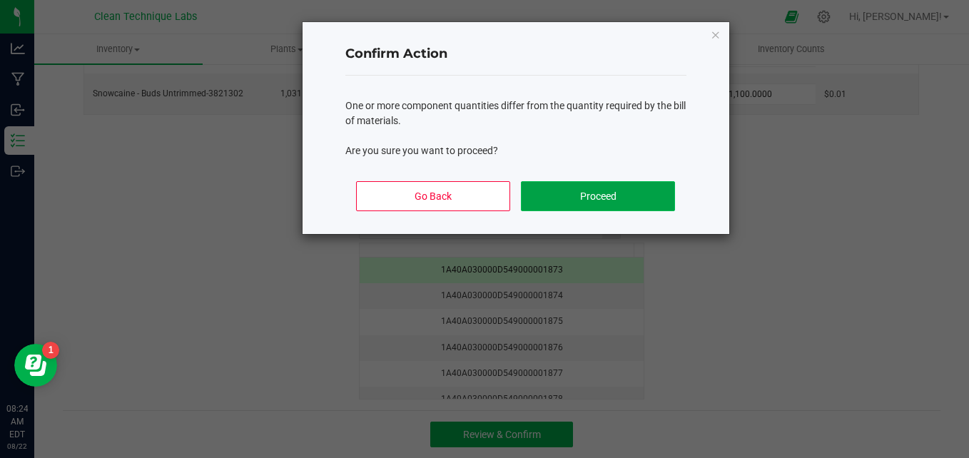
click at [608, 193] on button "Proceed" at bounding box center [597, 196] width 153 height 30
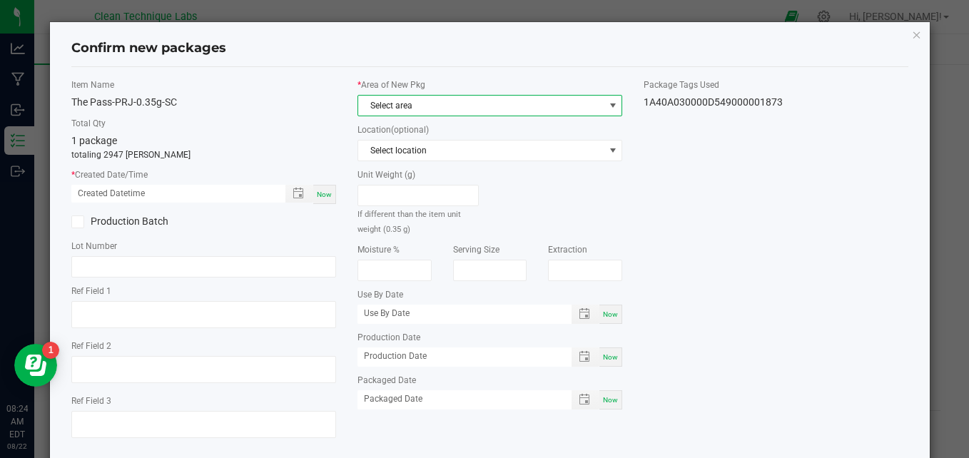
click at [547, 110] on span "Select area" at bounding box center [480, 106] width 245 height 20
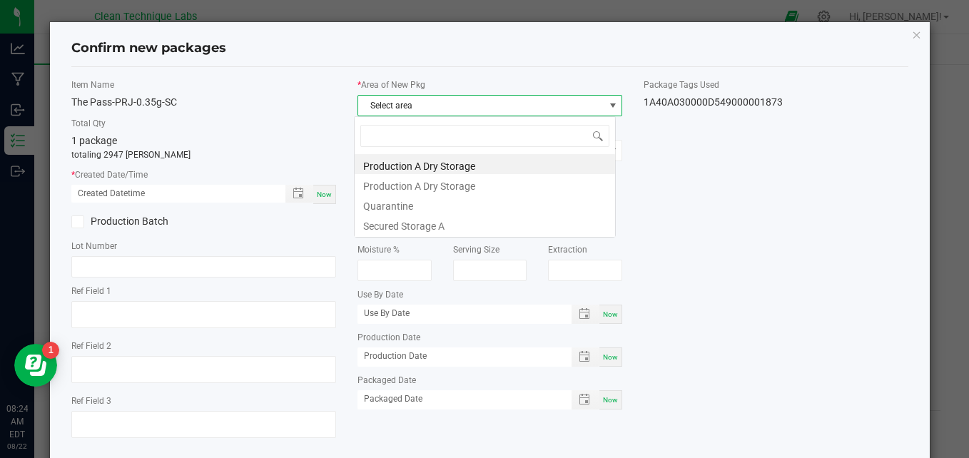
scroll to position [21, 261]
click at [550, 223] on li "Secured Storage A" at bounding box center [485, 224] width 260 height 20
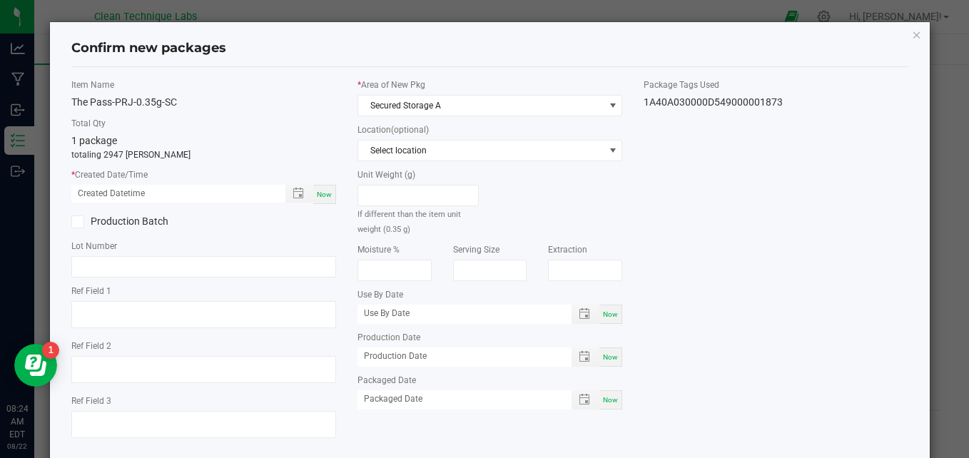
click at [315, 201] on div "Now" at bounding box center [324, 194] width 23 height 19
click at [96, 191] on input "[DATE] 08:24 AM" at bounding box center [170, 194] width 199 height 18
click at [95, 194] on input "[DATE] 08:24 AM" at bounding box center [170, 194] width 199 height 18
click at [206, 232] on div "Production Batch" at bounding box center [204, 221] width 286 height 21
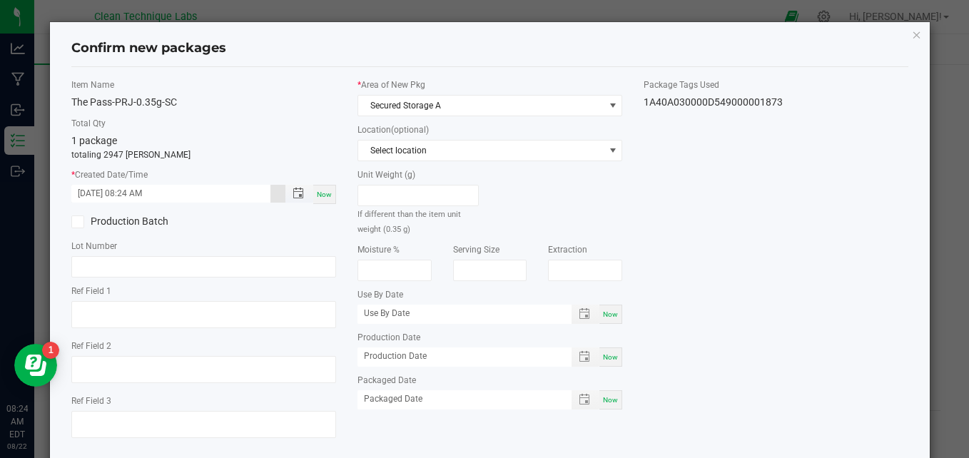
click at [137, 196] on input "[DATE] 08:24 AM" at bounding box center [170, 194] width 199 height 18
type input "[DATE] 12:30 PM"
click at [226, 240] on label "Lot Number" at bounding box center [203, 246] width 265 height 13
click at [176, 268] on input "text" at bounding box center [203, 266] width 265 height 21
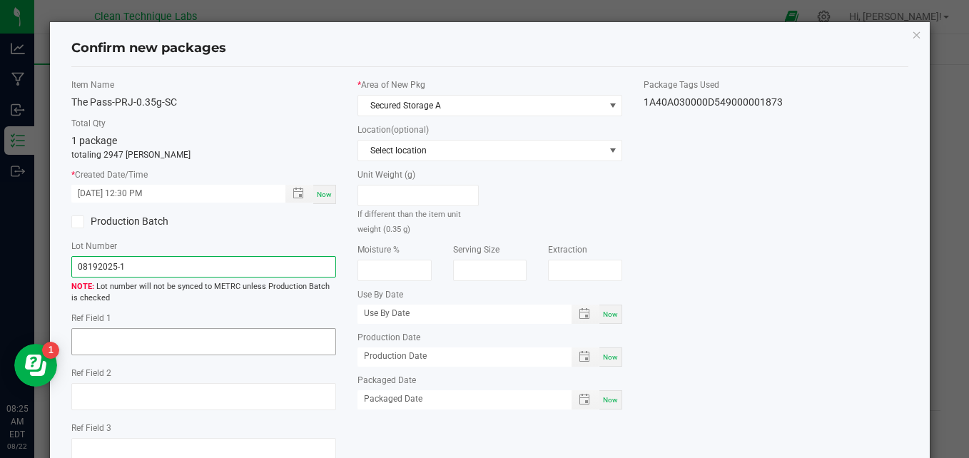
type input "08192025-1"
click at [128, 335] on textarea at bounding box center [203, 341] width 265 height 27
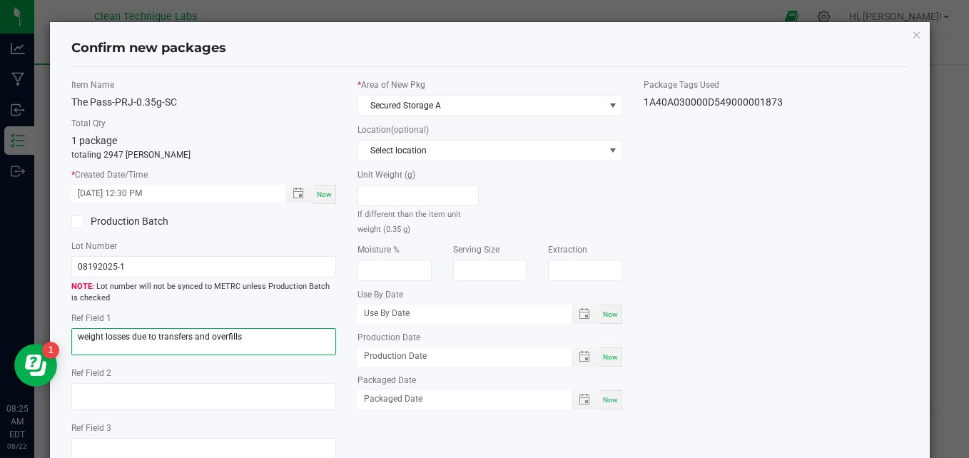
type textarea "weight losses due to transfers and overfills"
click at [785, 335] on div "Item Name The Pass-PRJ-0.35g-SC Total Qty 1 package totaling 2947 [PERSON_NAME]…" at bounding box center [490, 277] width 859 height 398
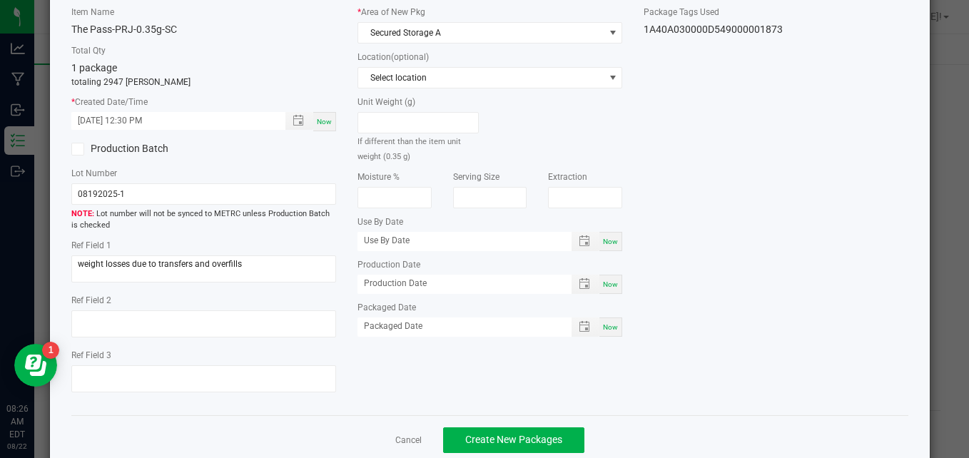
scroll to position [44, 0]
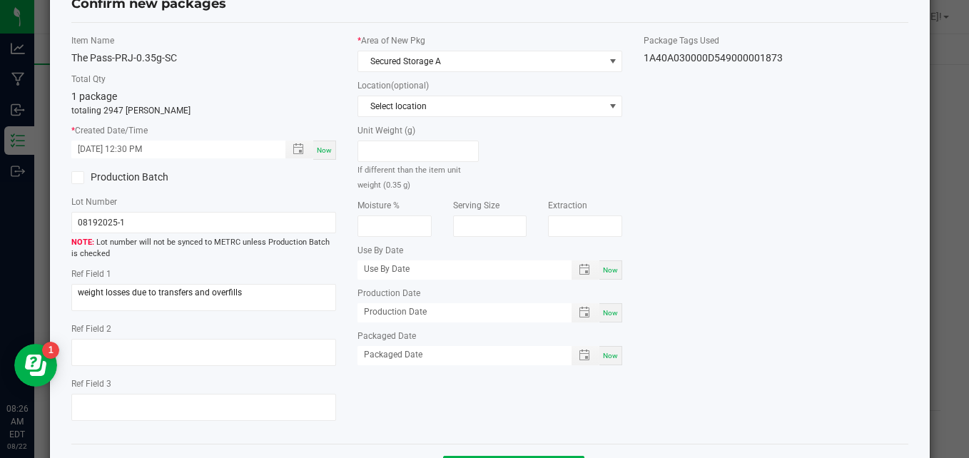
click at [803, 298] on div "Item Name The Pass-PRJ-0.35g-SC Total Qty 1 package totaling 2947 [PERSON_NAME]…" at bounding box center [490, 233] width 859 height 398
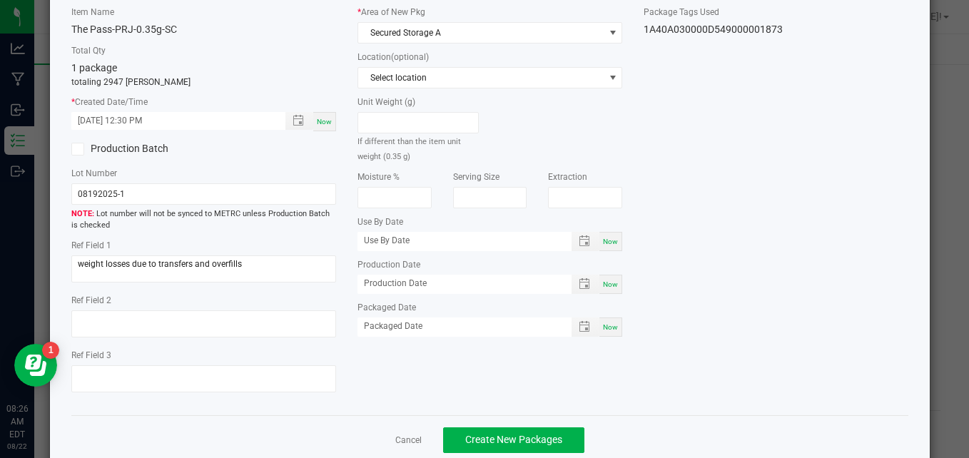
scroll to position [101, 0]
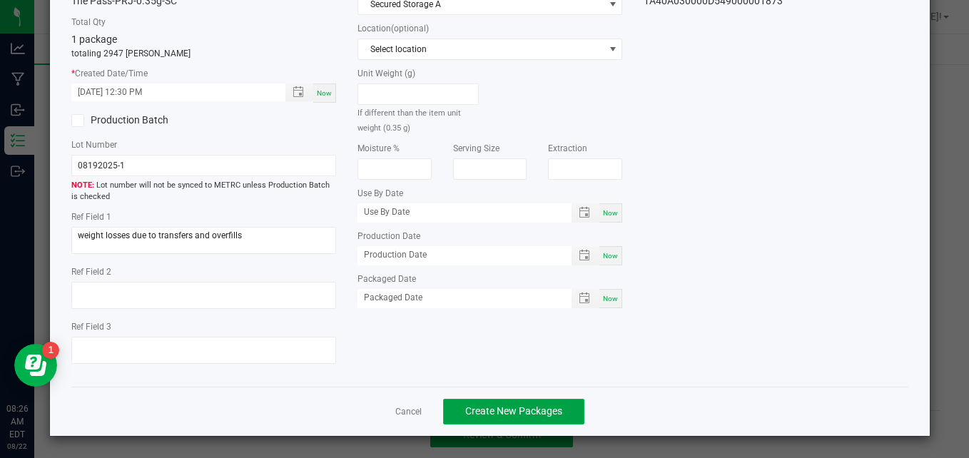
click at [533, 412] on span "Create New Packages" at bounding box center [513, 410] width 97 height 11
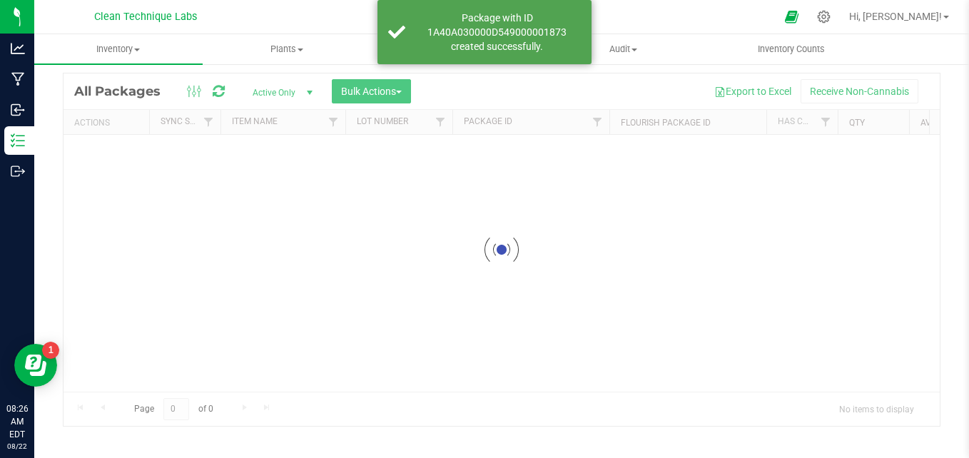
scroll to position [40, 0]
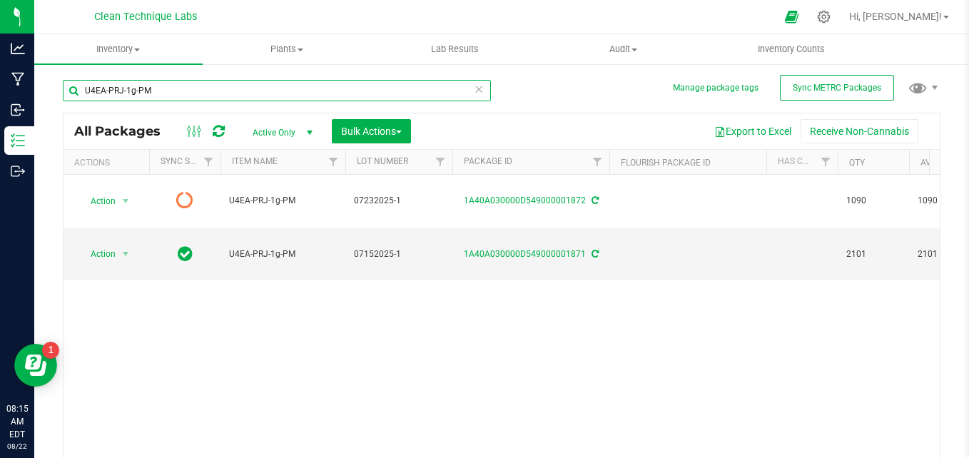
click at [181, 92] on input "U4EA-PRJ-1g-PM" at bounding box center [277, 90] width 428 height 21
type input "U"
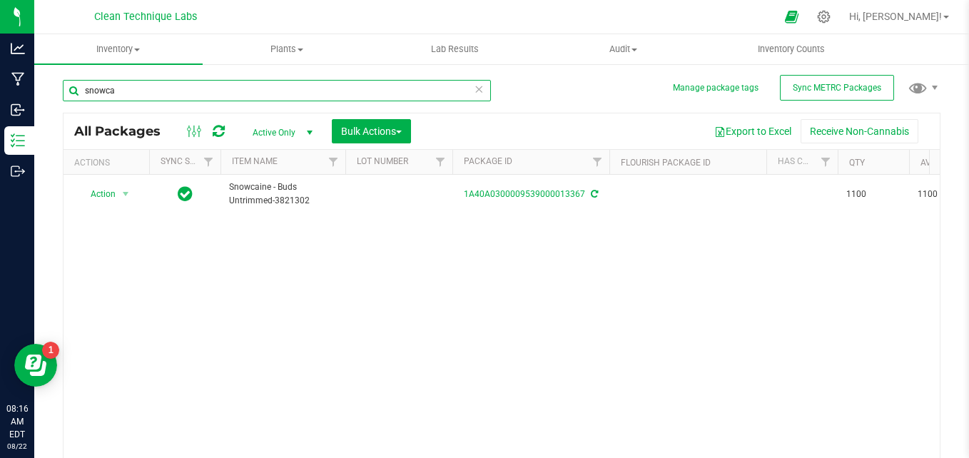
type input "snowca"
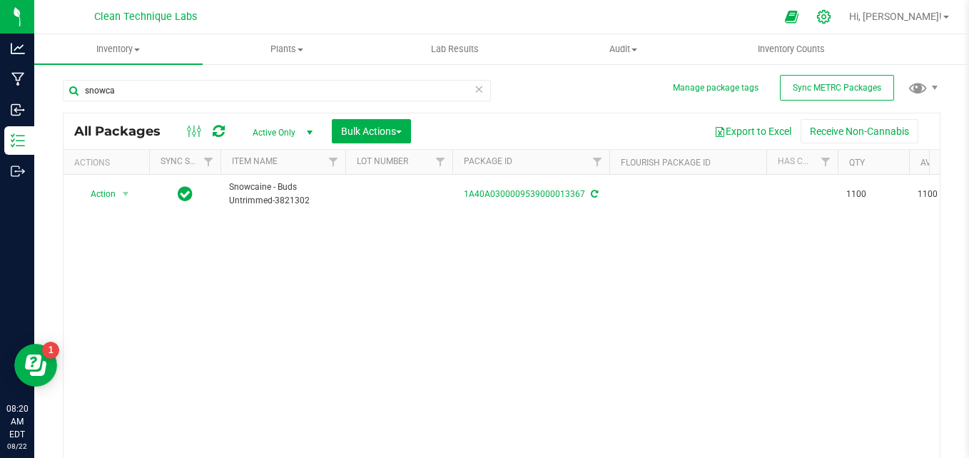
click at [831, 19] on icon at bounding box center [823, 16] width 15 height 15
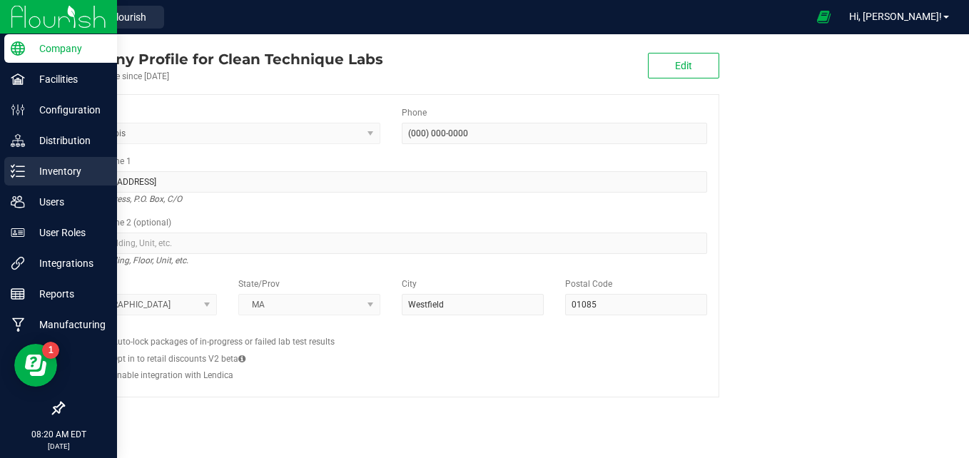
click at [37, 173] on p "Inventory" at bounding box center [68, 171] width 86 height 17
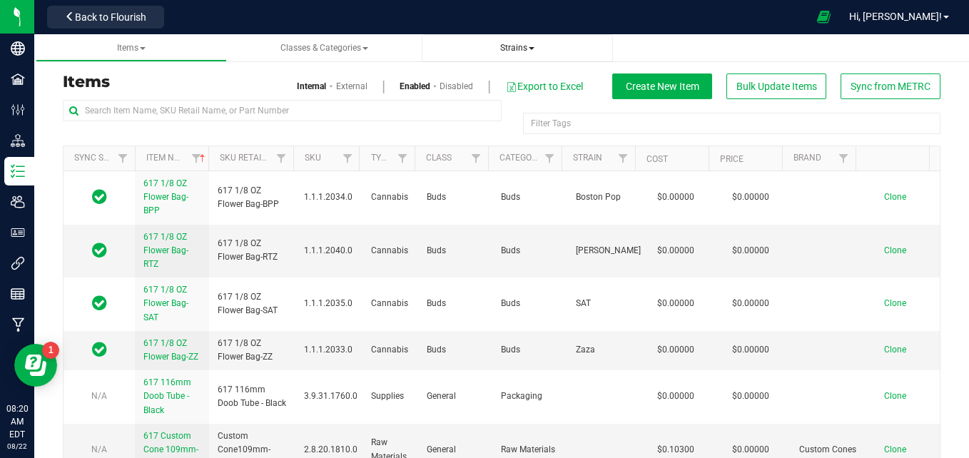
click at [526, 51] on span "Strains" at bounding box center [517, 48] width 34 height 10
click at [487, 77] on li "All strains" at bounding box center [517, 86] width 169 height 21
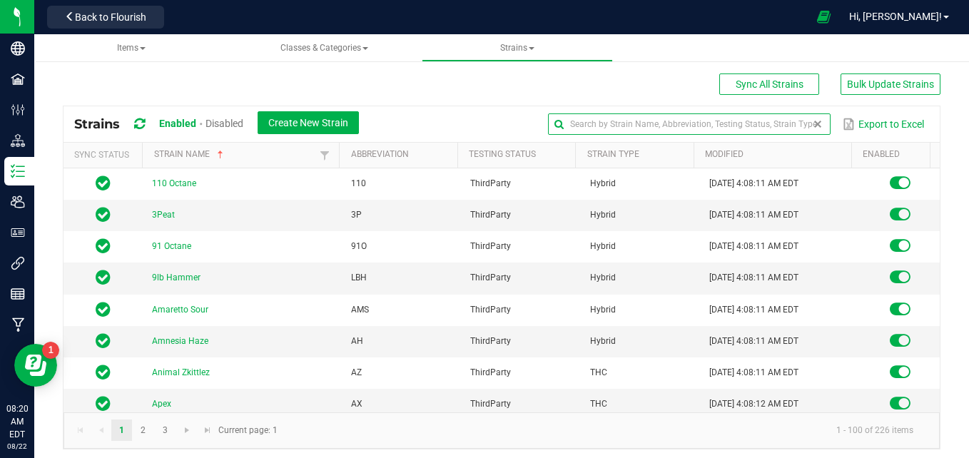
click at [787, 126] on input "text" at bounding box center [689, 123] width 283 height 21
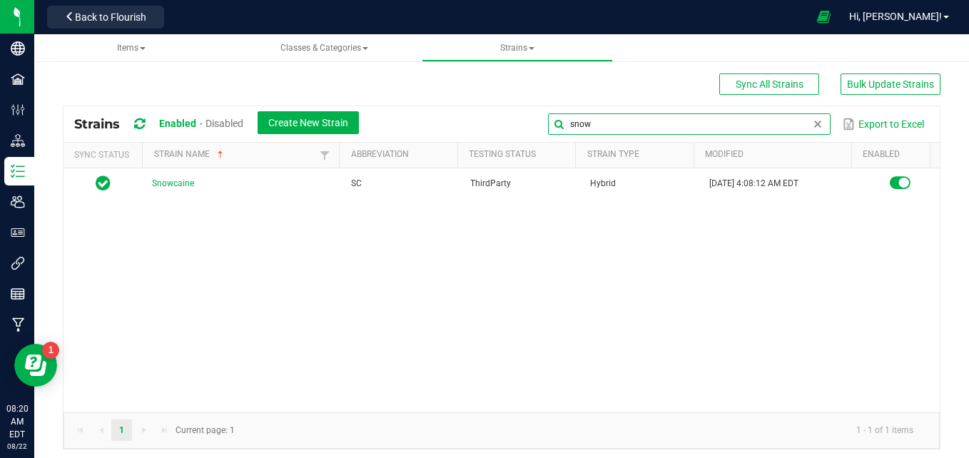
type input "snow"
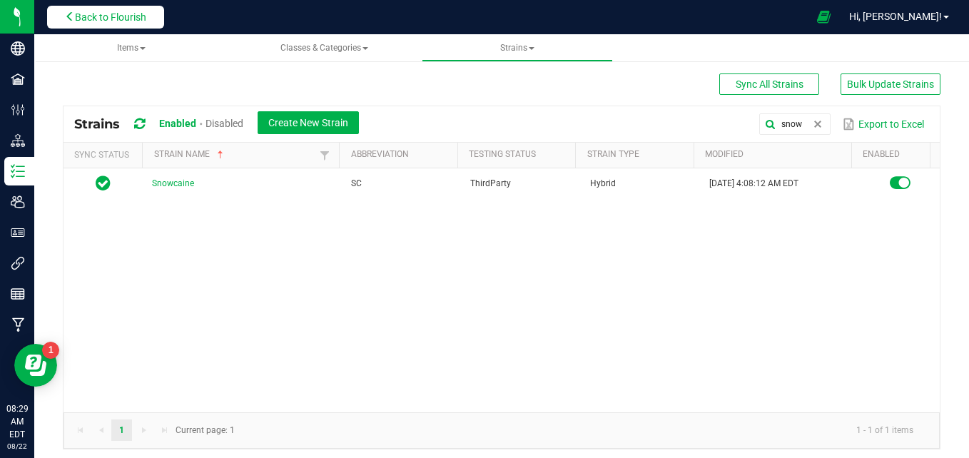
click at [66, 7] on button "Back to Flourish" at bounding box center [105, 17] width 117 height 23
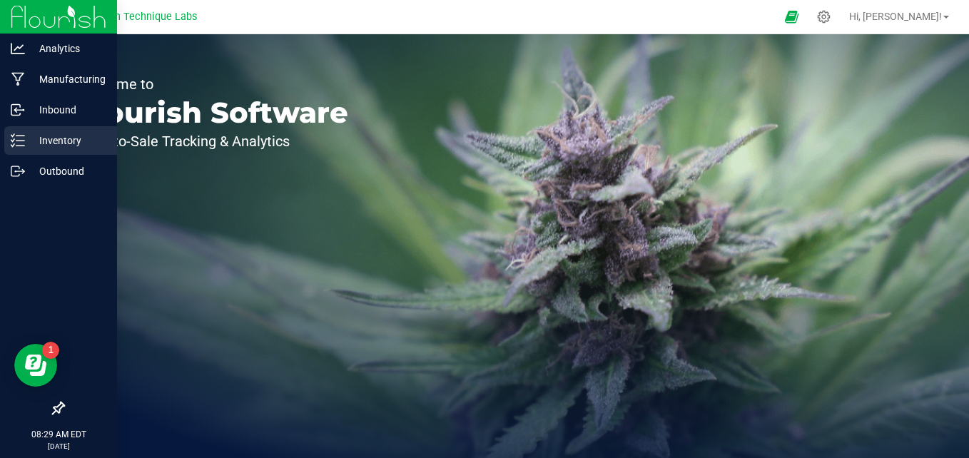
click at [51, 137] on p "Inventory" at bounding box center [68, 140] width 86 height 17
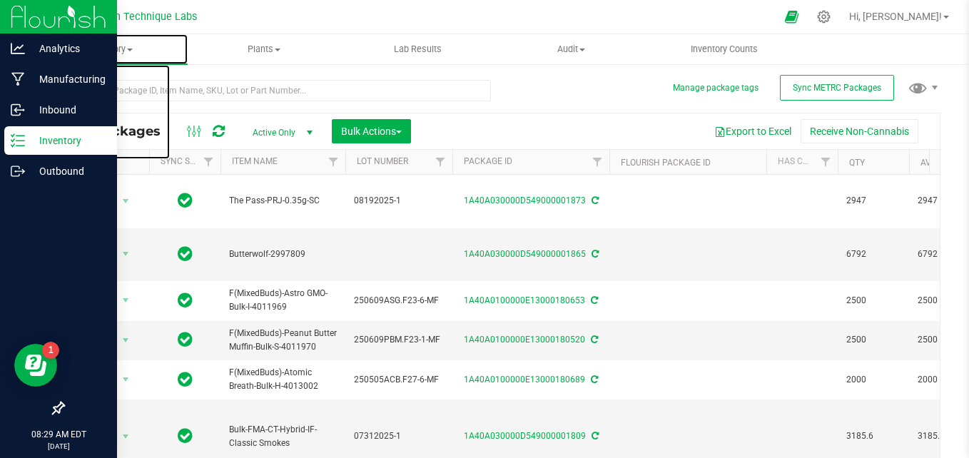
click at [137, 54] on span "Inventory" at bounding box center [110, 49] width 153 height 13
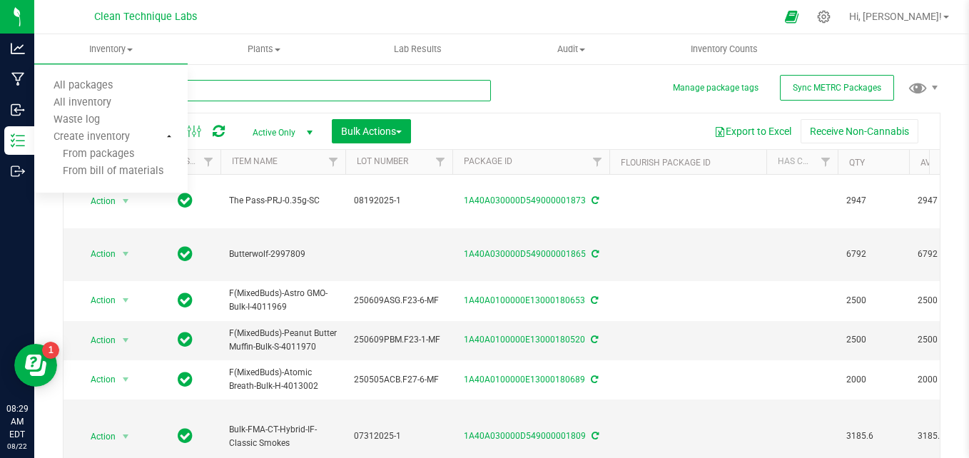
click at [290, 90] on input "text" at bounding box center [277, 90] width 428 height 21
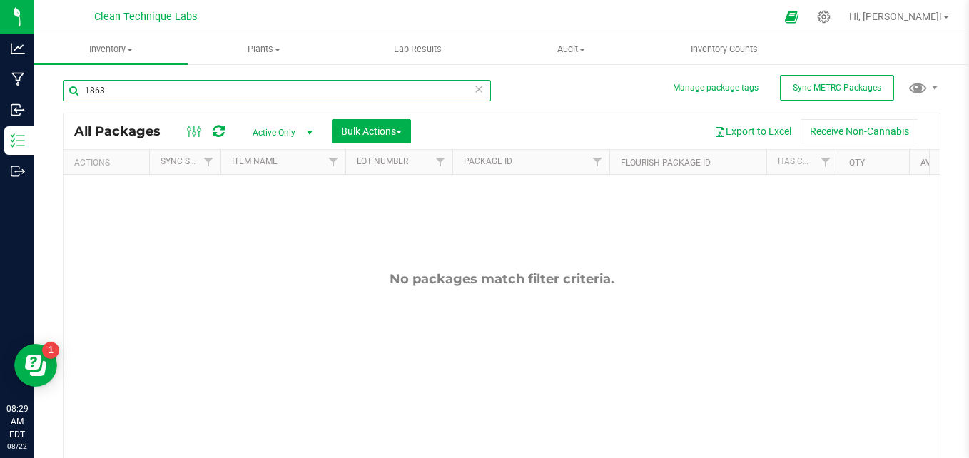
type input "1863"
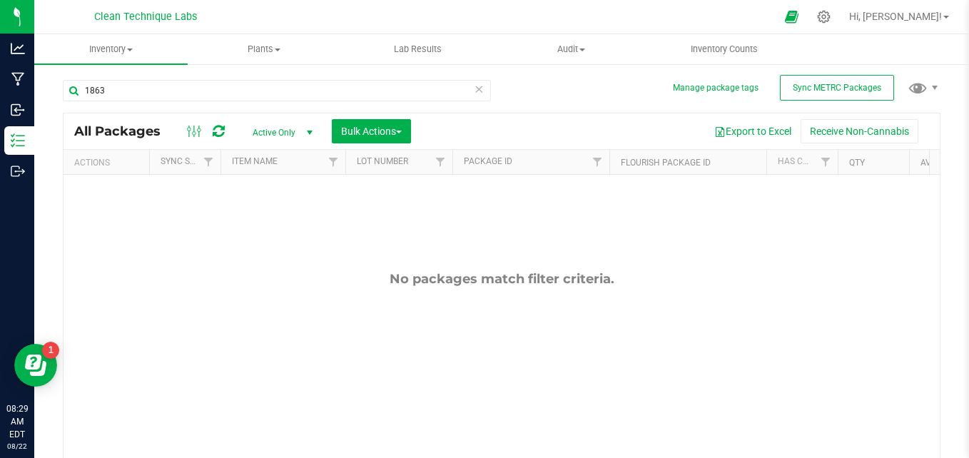
click at [301, 128] on span "select" at bounding box center [309, 133] width 18 height 20
click at [290, 216] on li "All" at bounding box center [278, 218] width 77 height 21
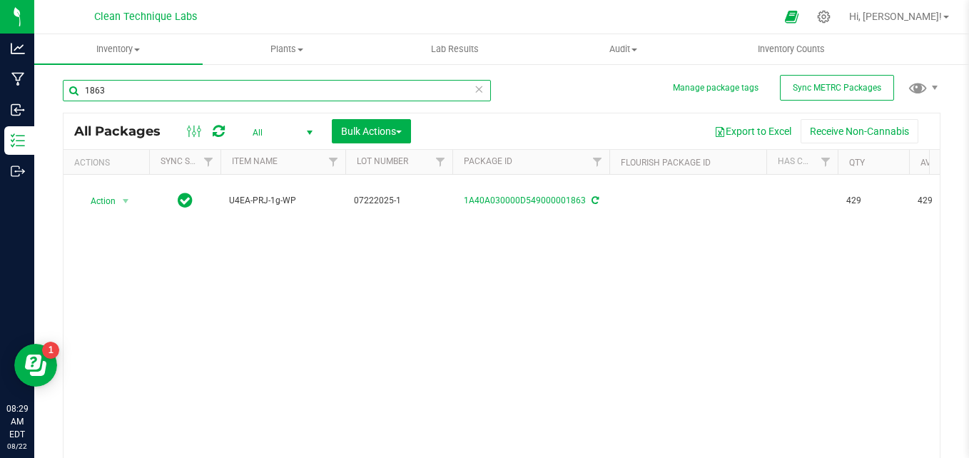
click at [141, 93] on input "1863" at bounding box center [277, 90] width 428 height 21
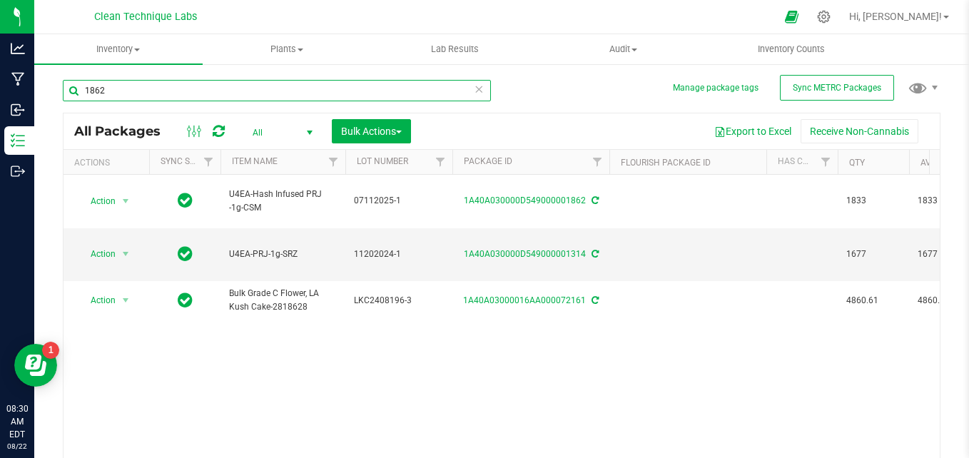
type input "1862"
